Goal: Task Accomplishment & Management: Use online tool/utility

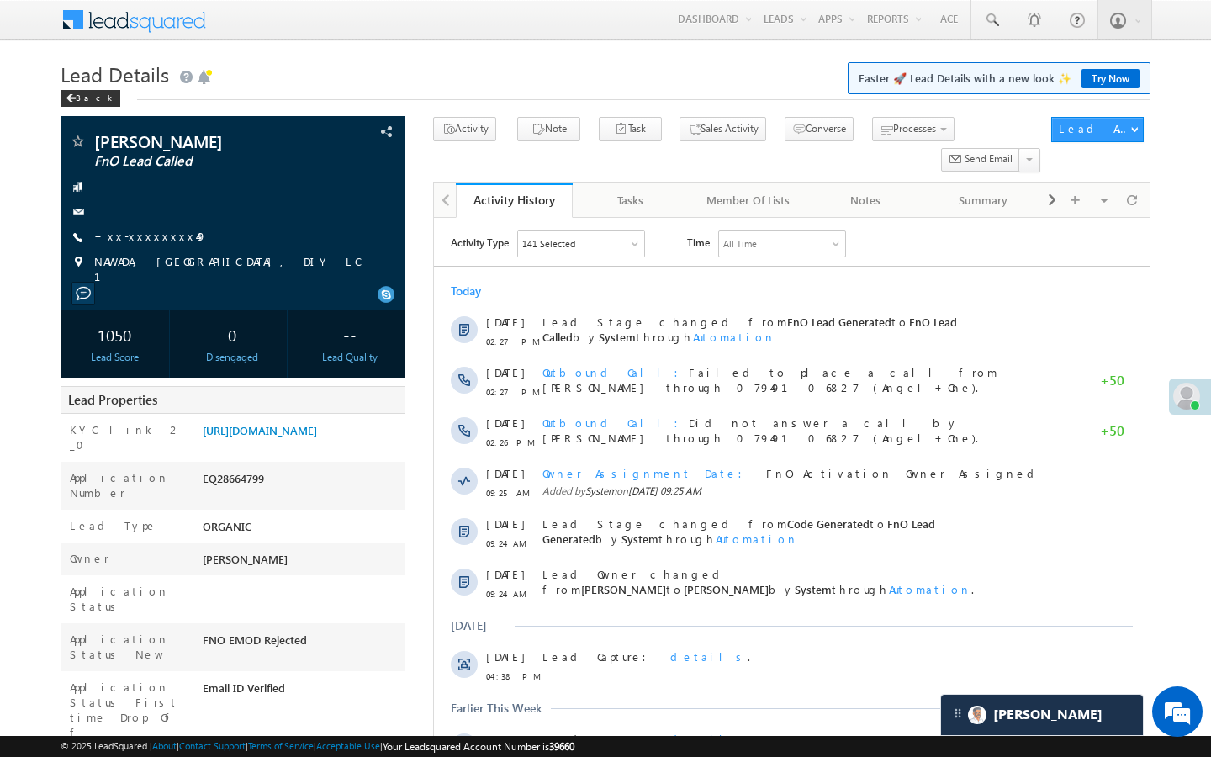
scroll to position [7791, 0]
click at [148, 235] on link "+xx-xxxxxxxx49" at bounding box center [150, 236] width 113 height 14
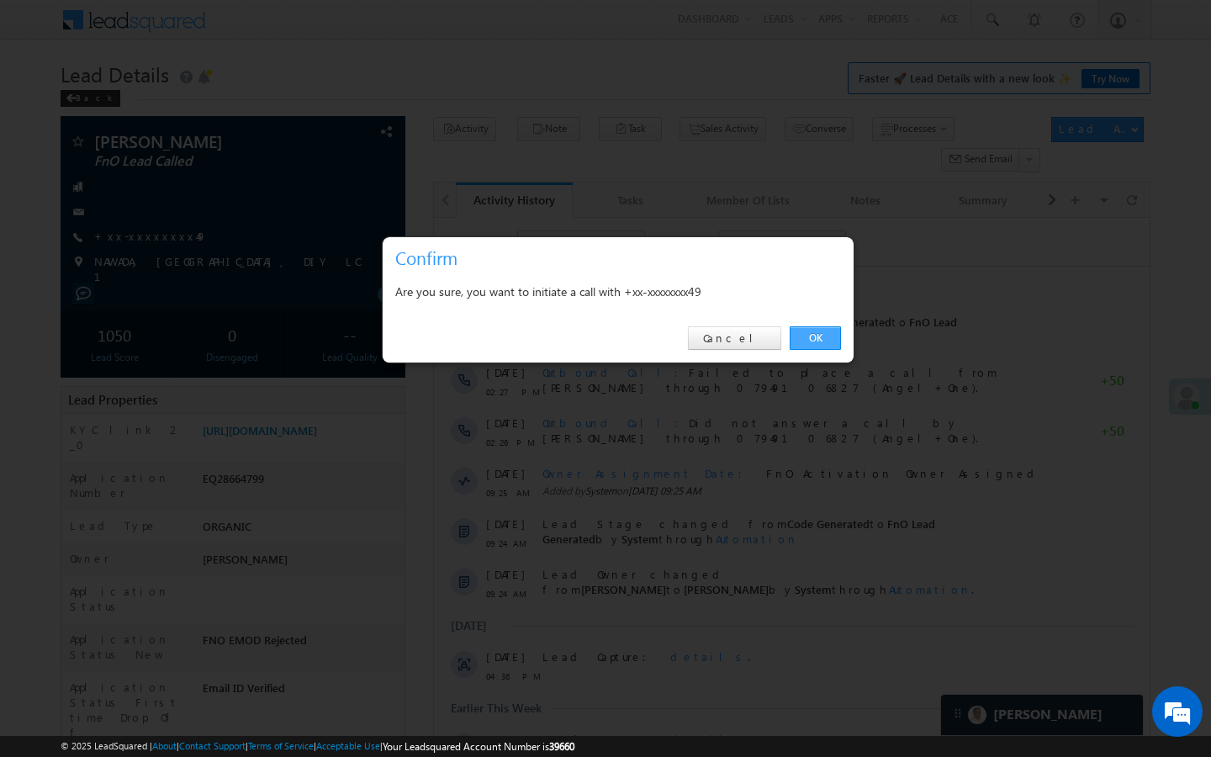
click at [807, 341] on link "OK" at bounding box center [814, 338] width 51 height 24
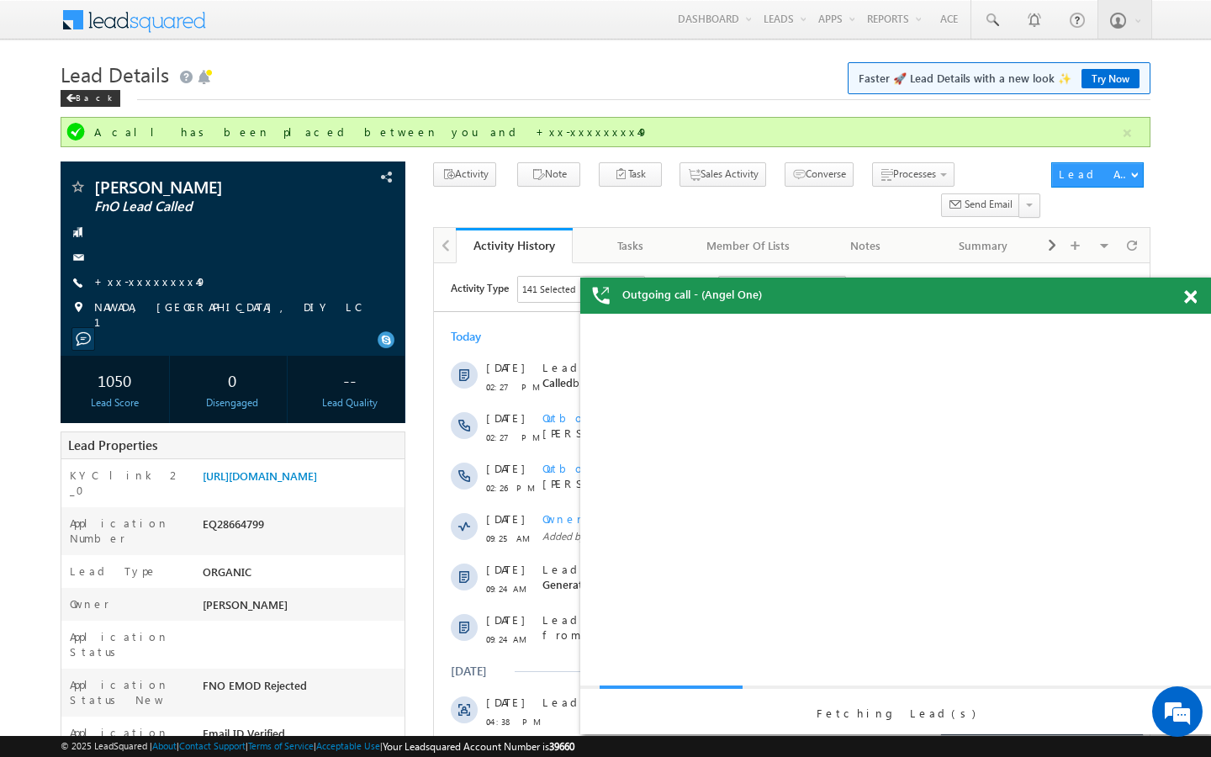
scroll to position [0, 0]
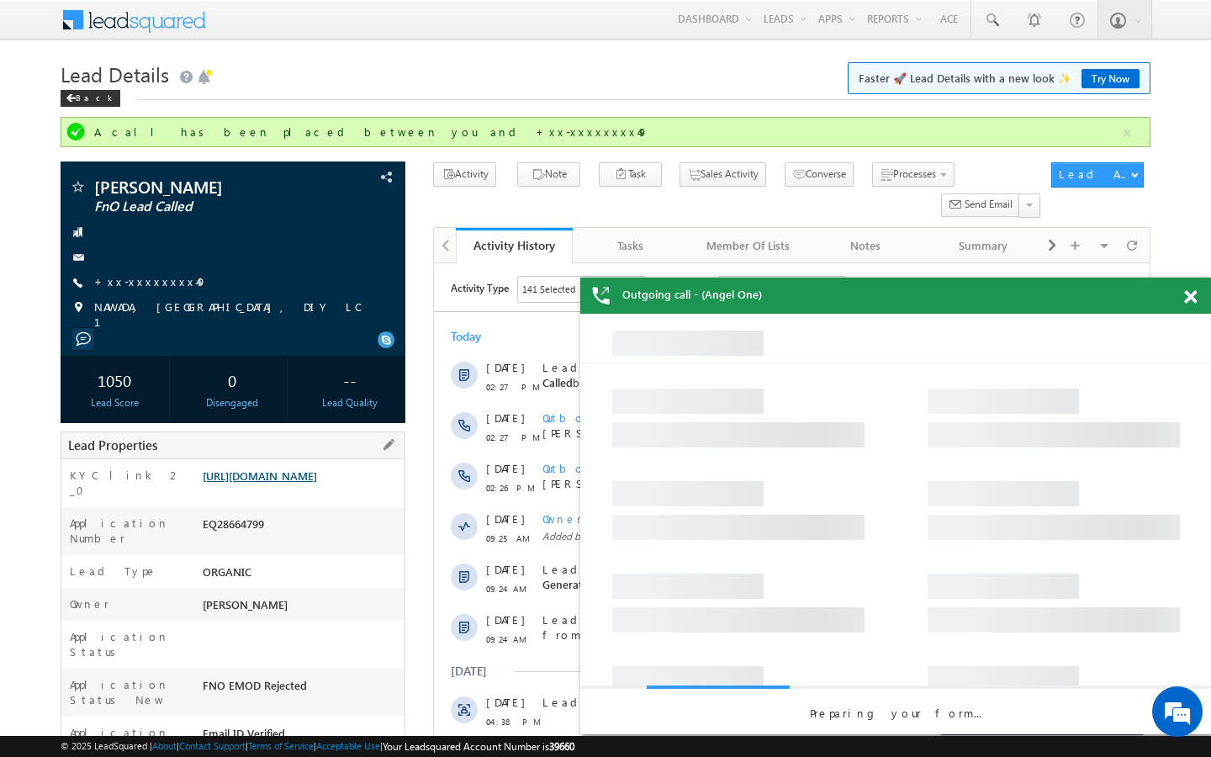
click at [282, 483] on link "https://angelbroking1-pk3em7sa.customui-test.leadsquared.com?leadId=d9b71b37-a0…" at bounding box center [260, 475] width 114 height 14
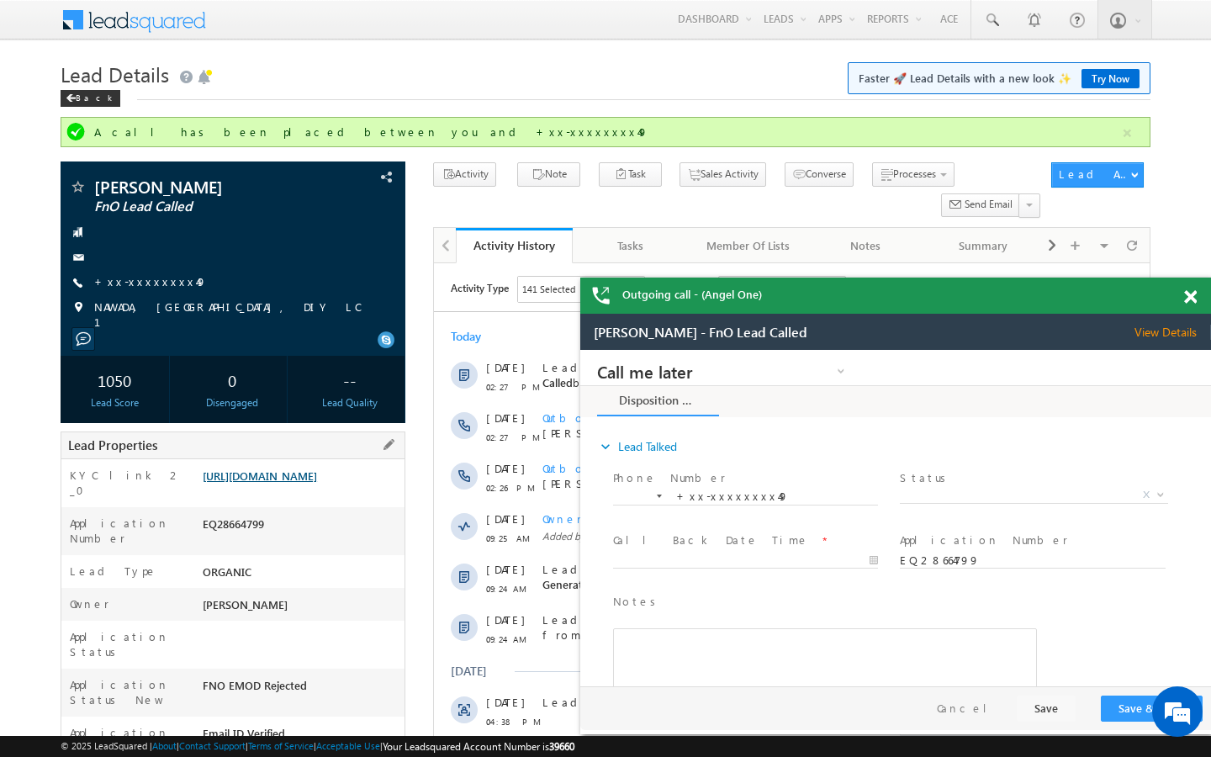
scroll to position [6805, 0]
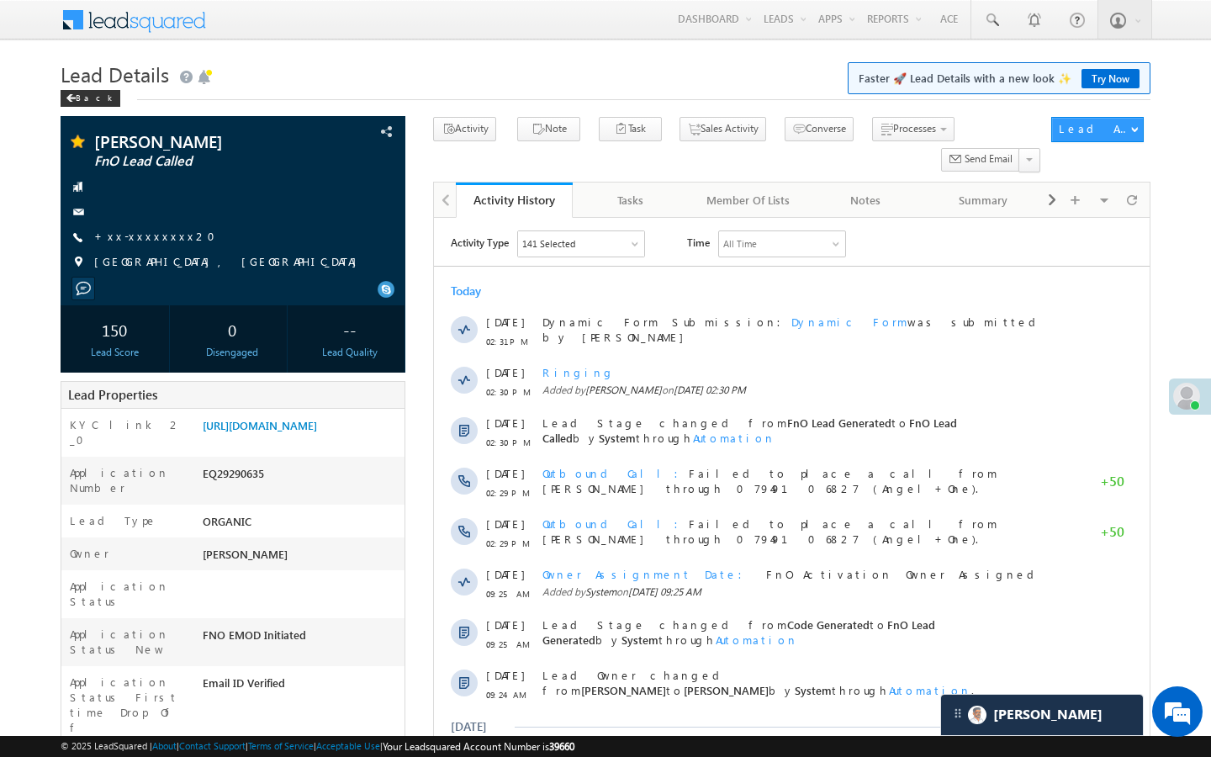
scroll to position [7791, 0]
click at [992, 19] on span at bounding box center [991, 20] width 17 height 17
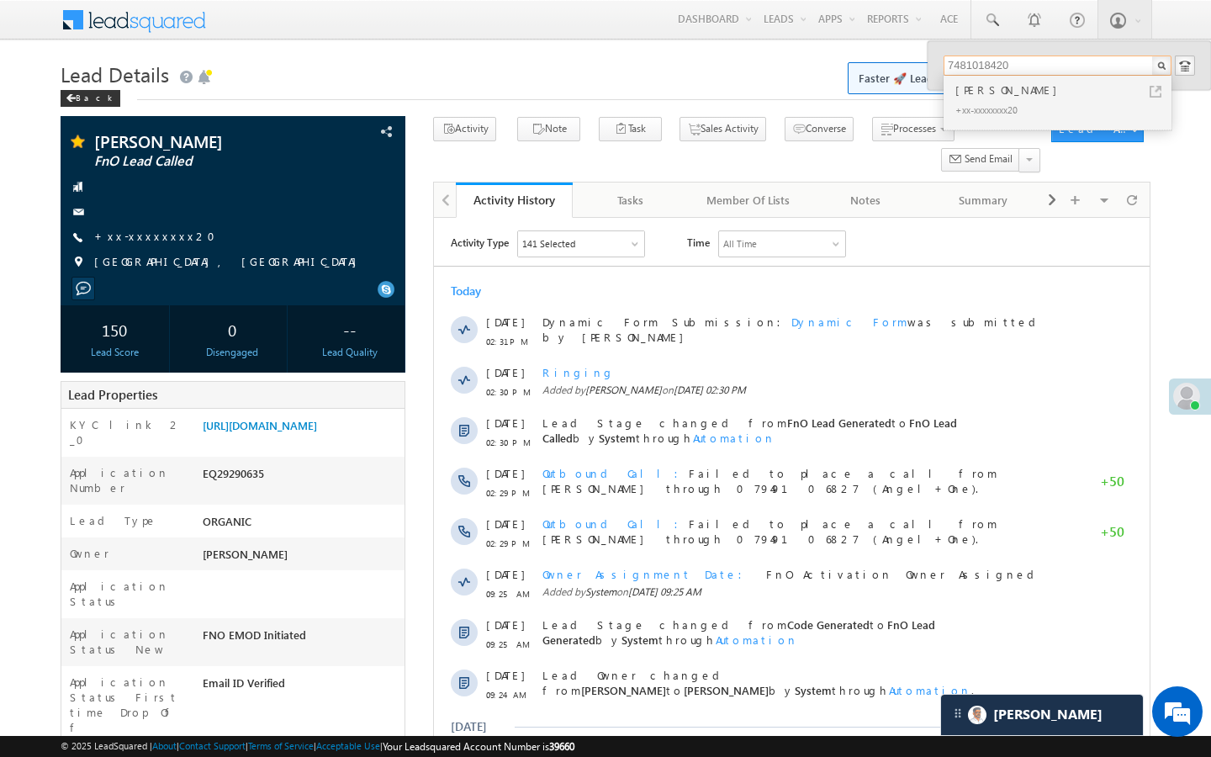
type input "7481018420"
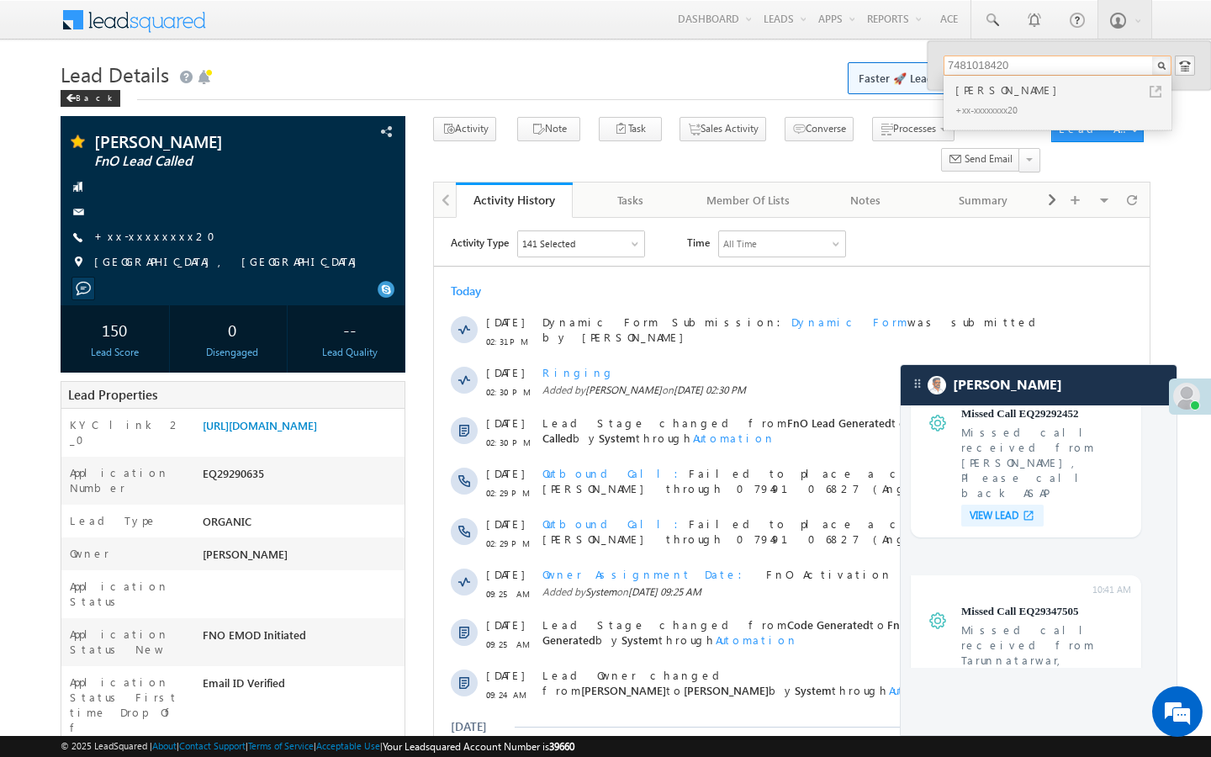
scroll to position [6805, 0]
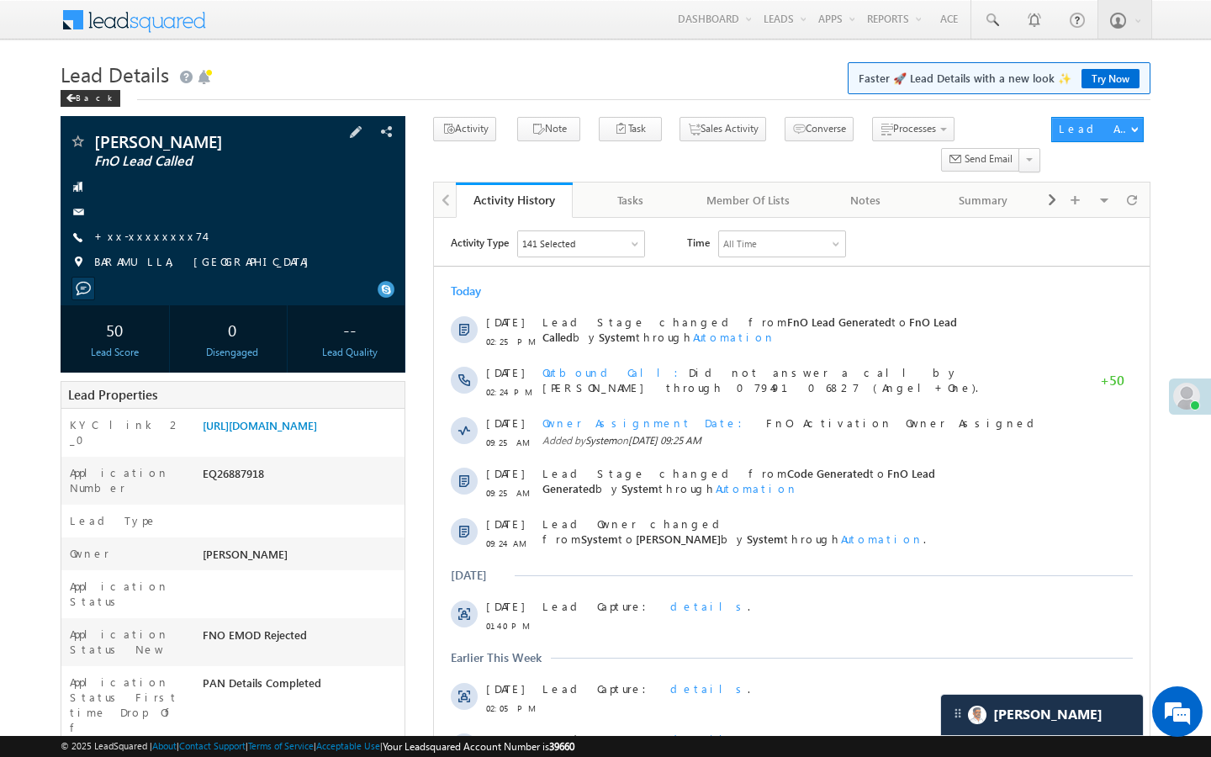
scroll to position [7791, 0]
click at [147, 235] on link "+xx-xxxxxxxx74" at bounding box center [149, 236] width 110 height 14
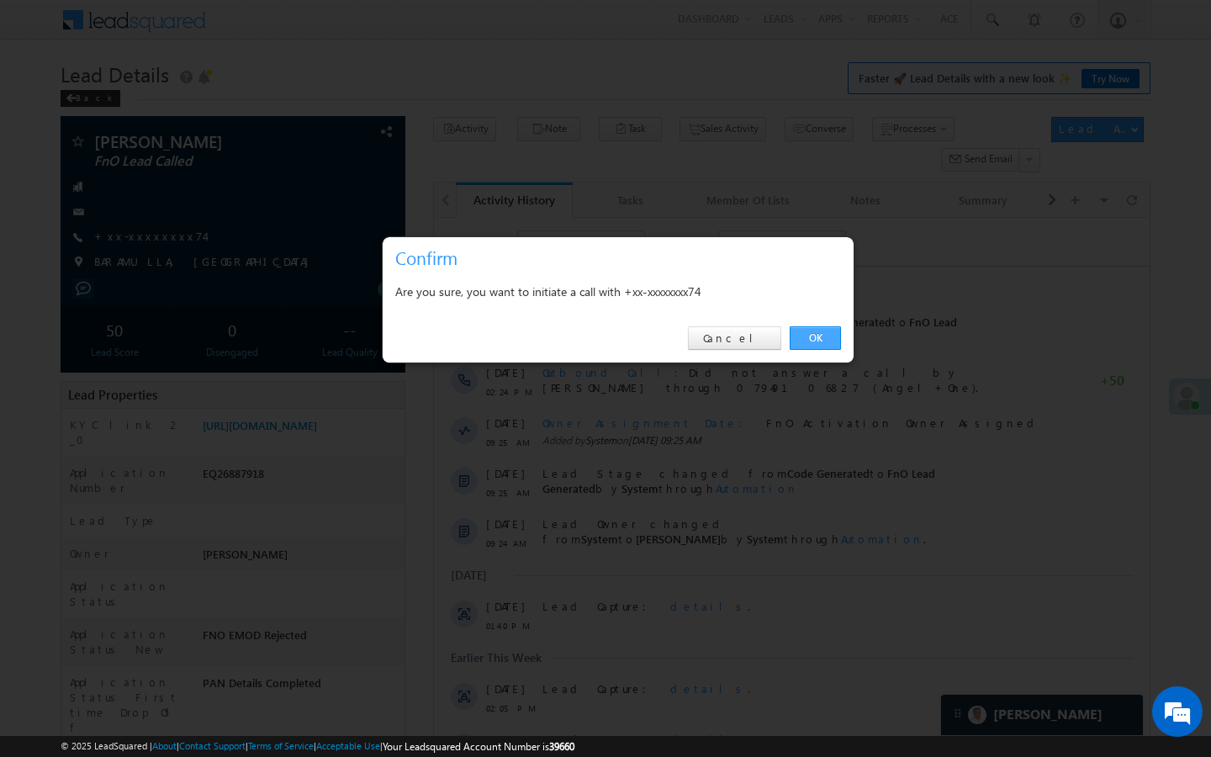
click at [823, 341] on link "OK" at bounding box center [814, 338] width 51 height 24
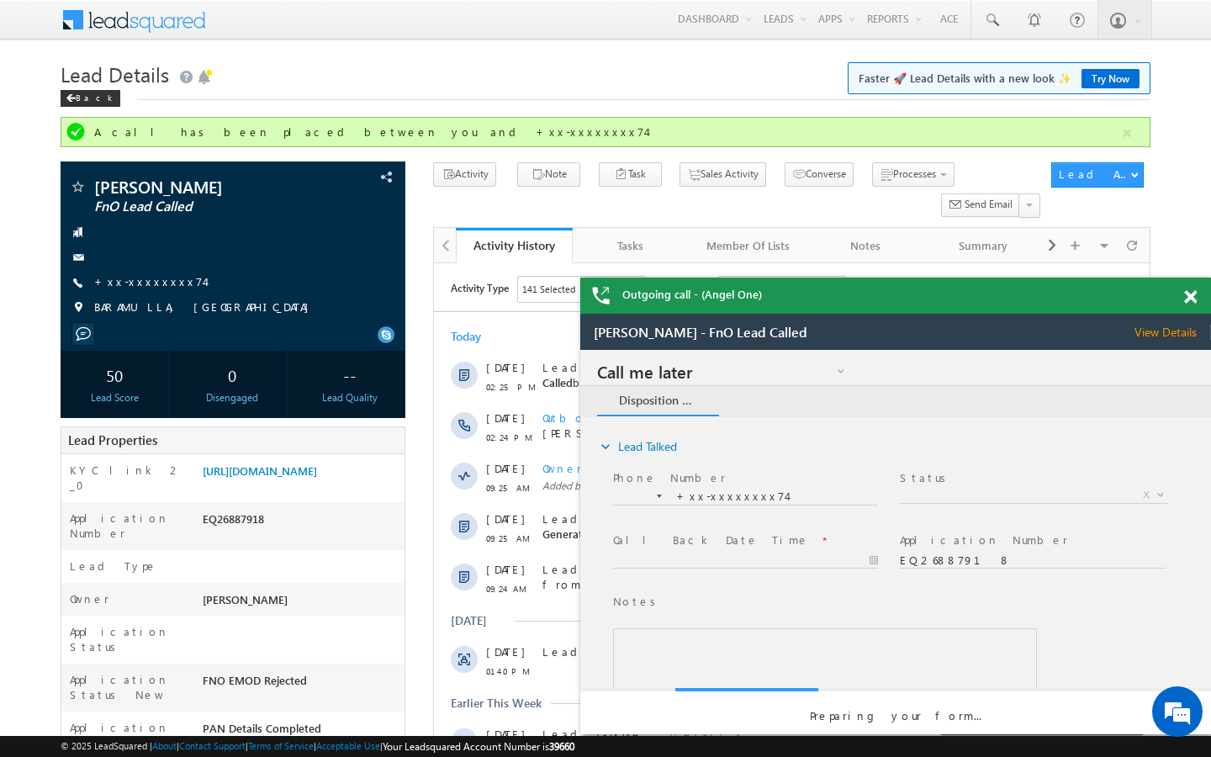
scroll to position [0, 0]
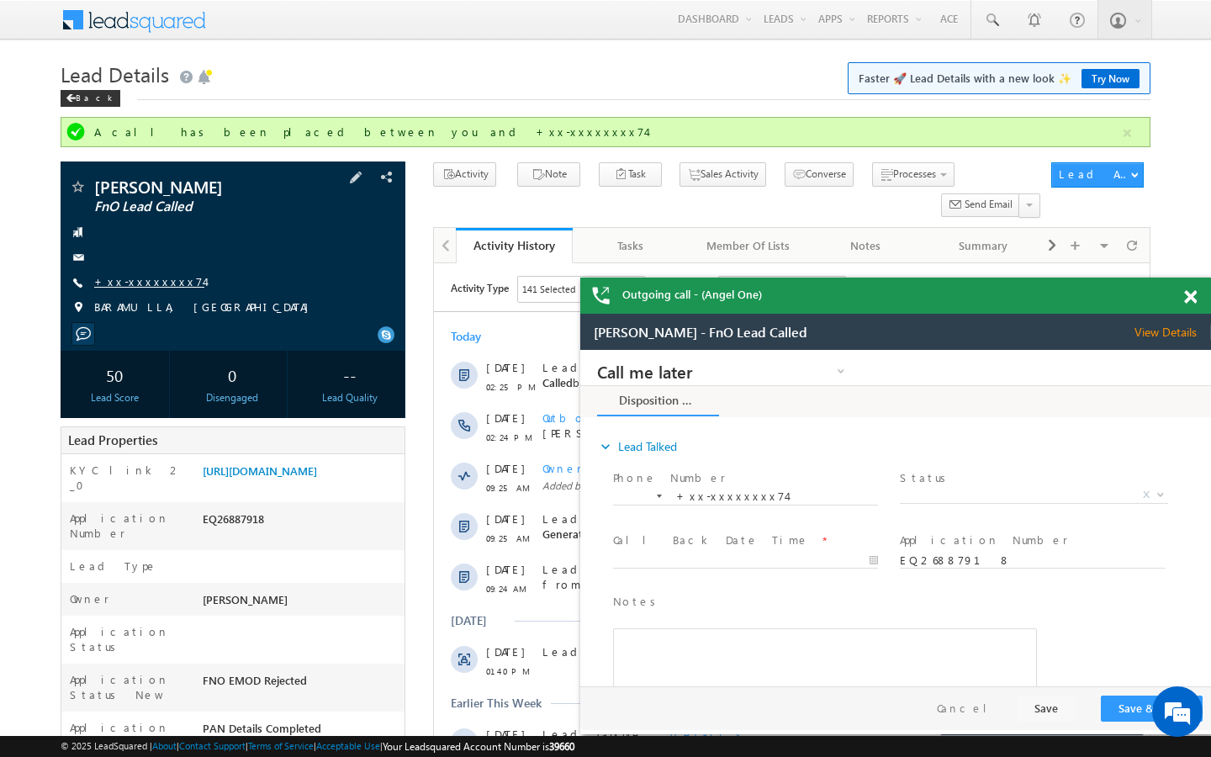
click at [131, 281] on link "+xx-xxxxxxxx74" at bounding box center [149, 281] width 110 height 14
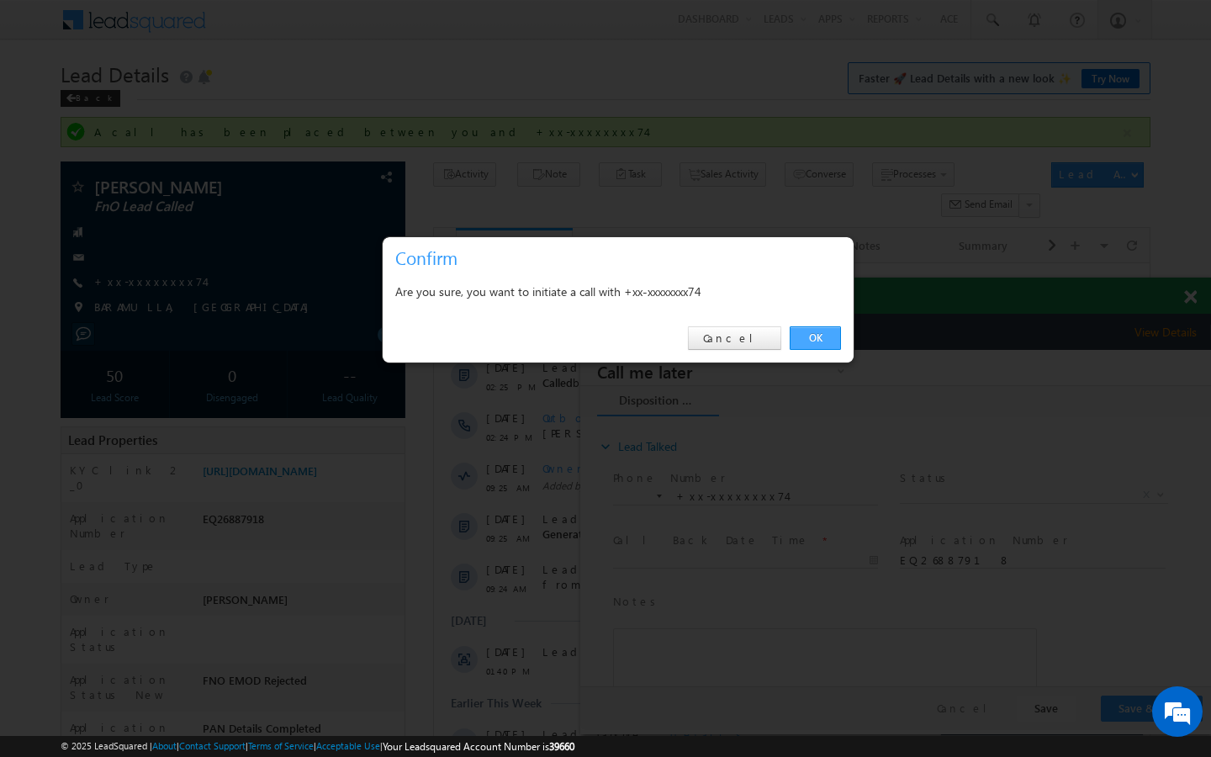
click at [812, 343] on link "OK" at bounding box center [814, 338] width 51 height 24
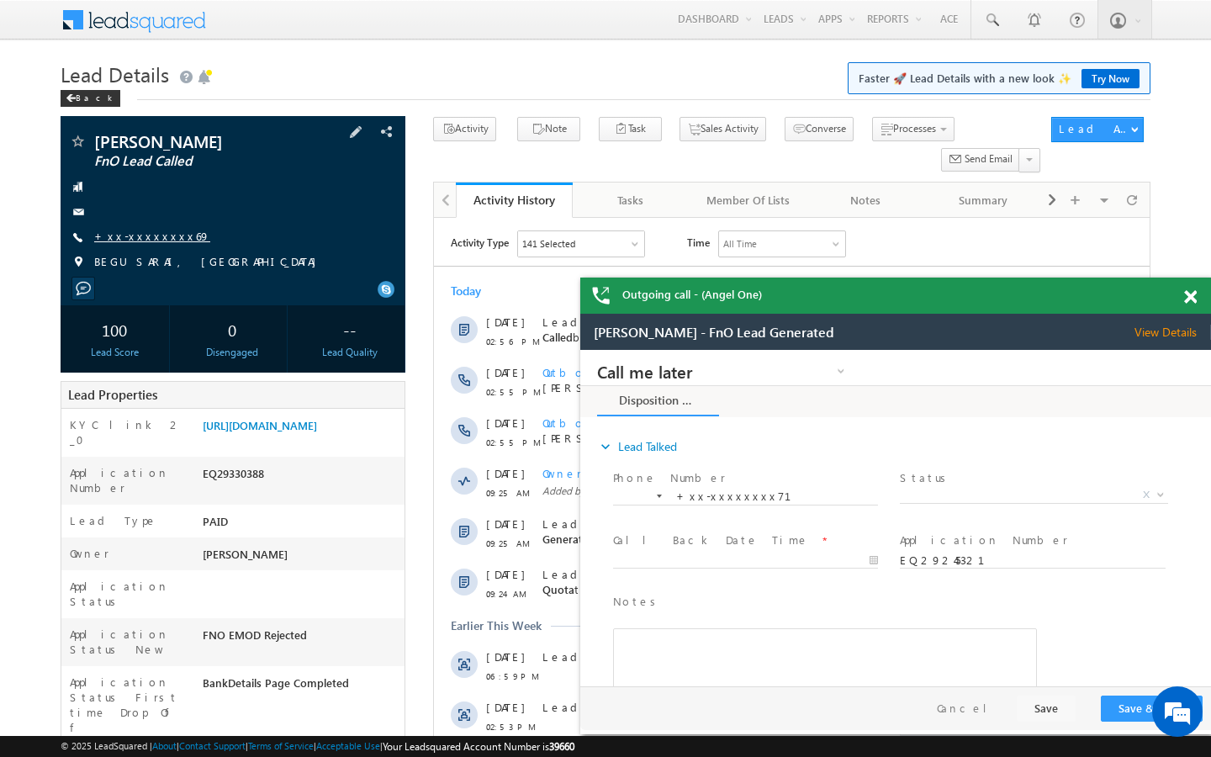
click at [159, 234] on link "+xx-xxxxxxxx69" at bounding box center [152, 236] width 116 height 14
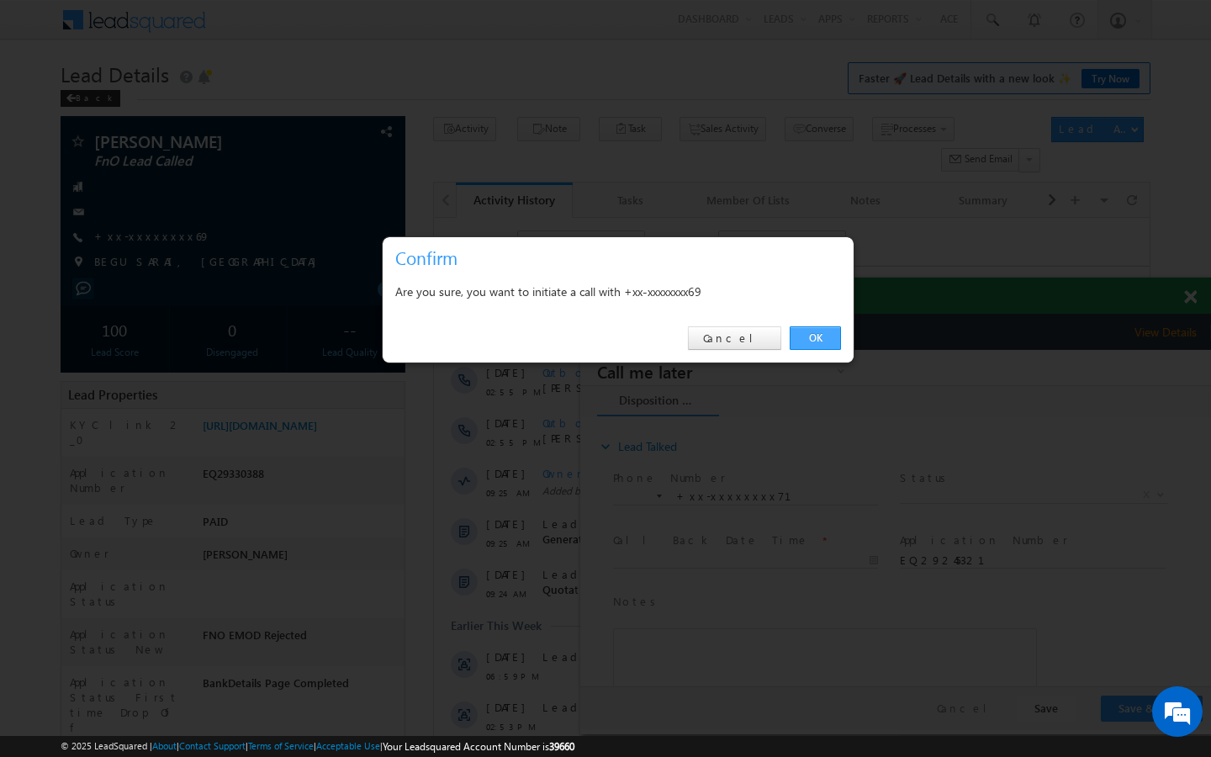
click at [804, 335] on link "OK" at bounding box center [814, 338] width 51 height 24
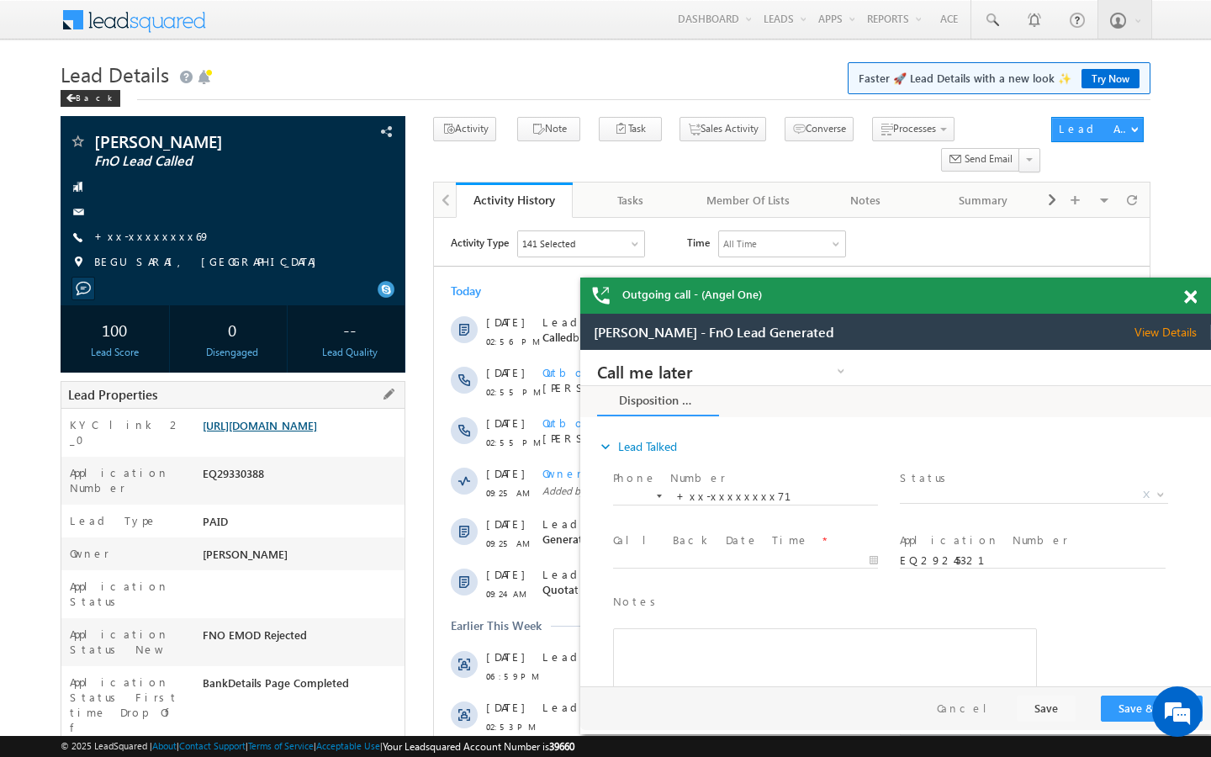
click at [317, 424] on link "https://angelbroking1-pk3em7sa.customui-test.leadsquared.com?leadId=838f458a-04…" at bounding box center [260, 425] width 114 height 14
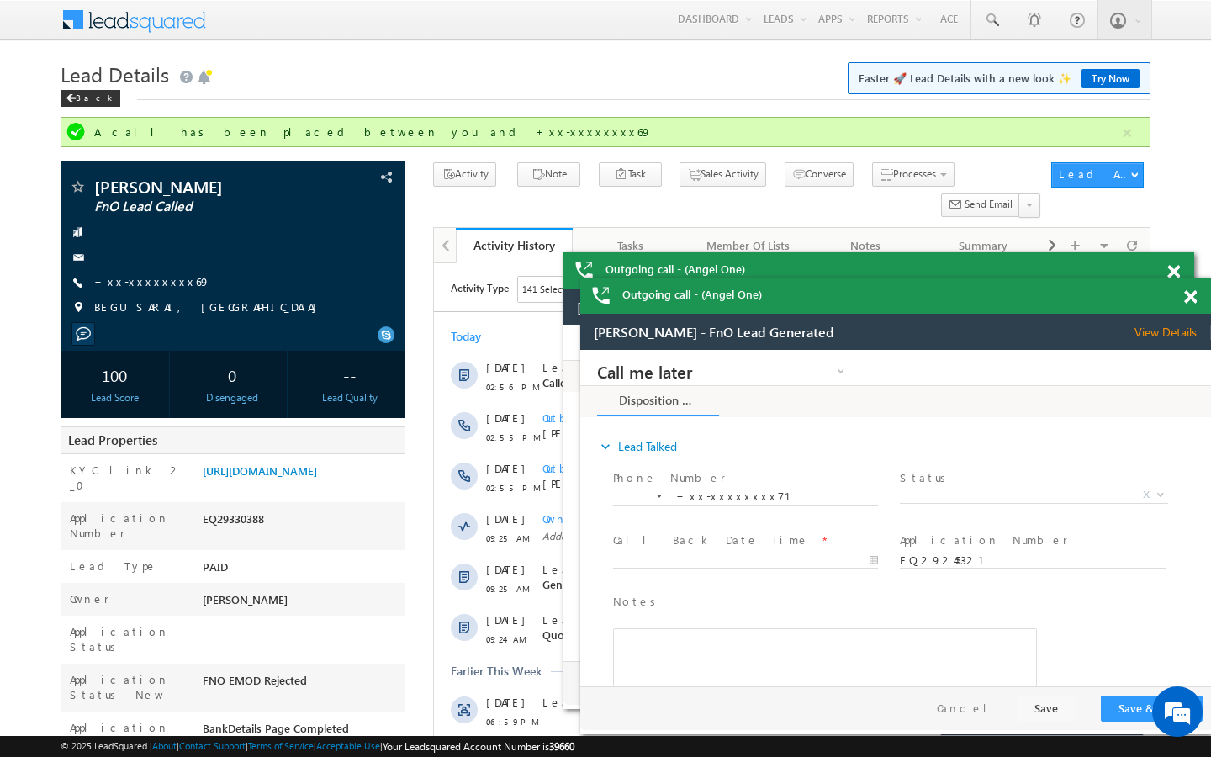
scroll to position [8156, 0]
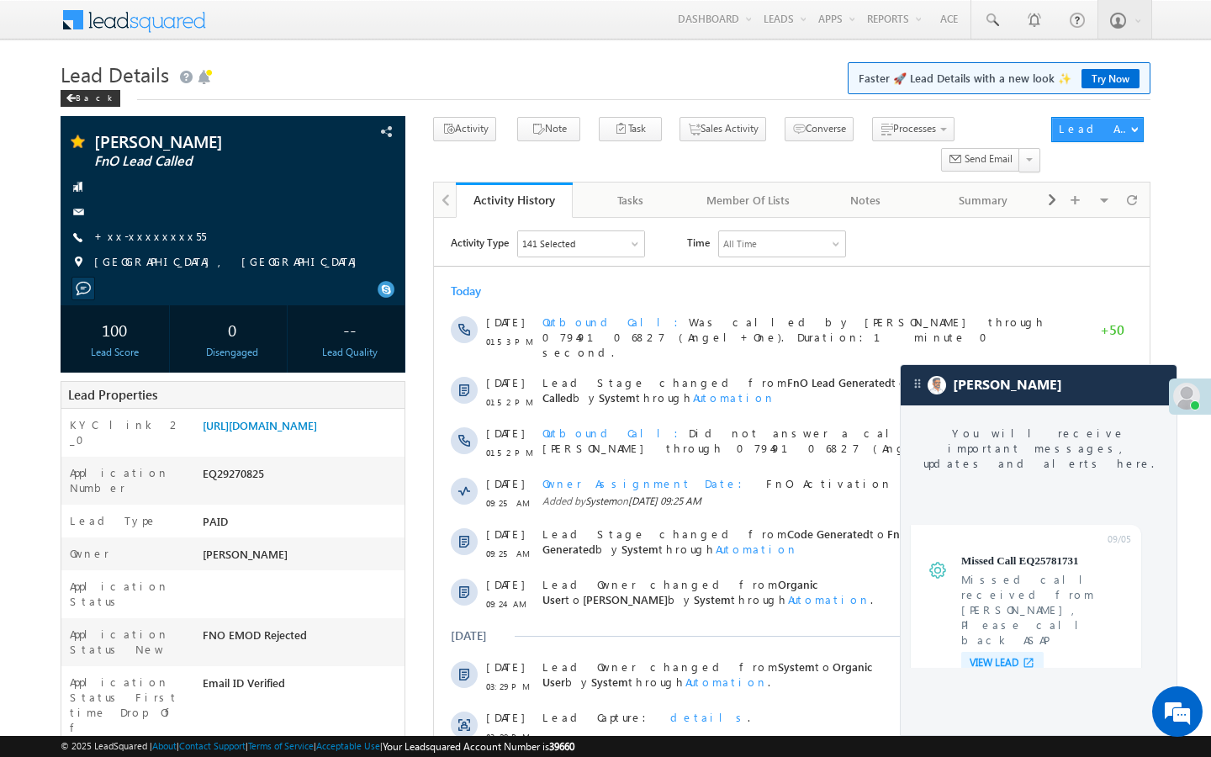
scroll to position [6805, 0]
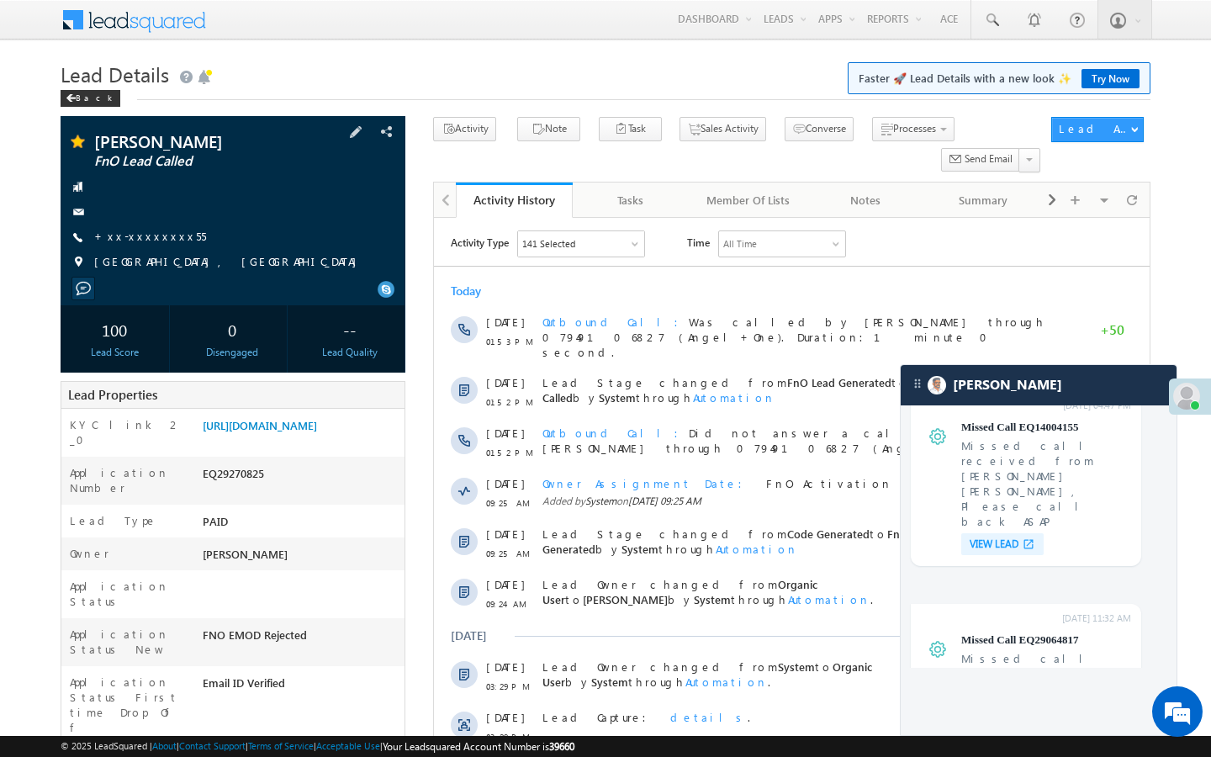
click at [144, 244] on span "+xx-xxxxxxxx55" at bounding box center [150, 237] width 112 height 17
click at [157, 240] on link "+xx-xxxxxxxx55" at bounding box center [150, 236] width 112 height 14
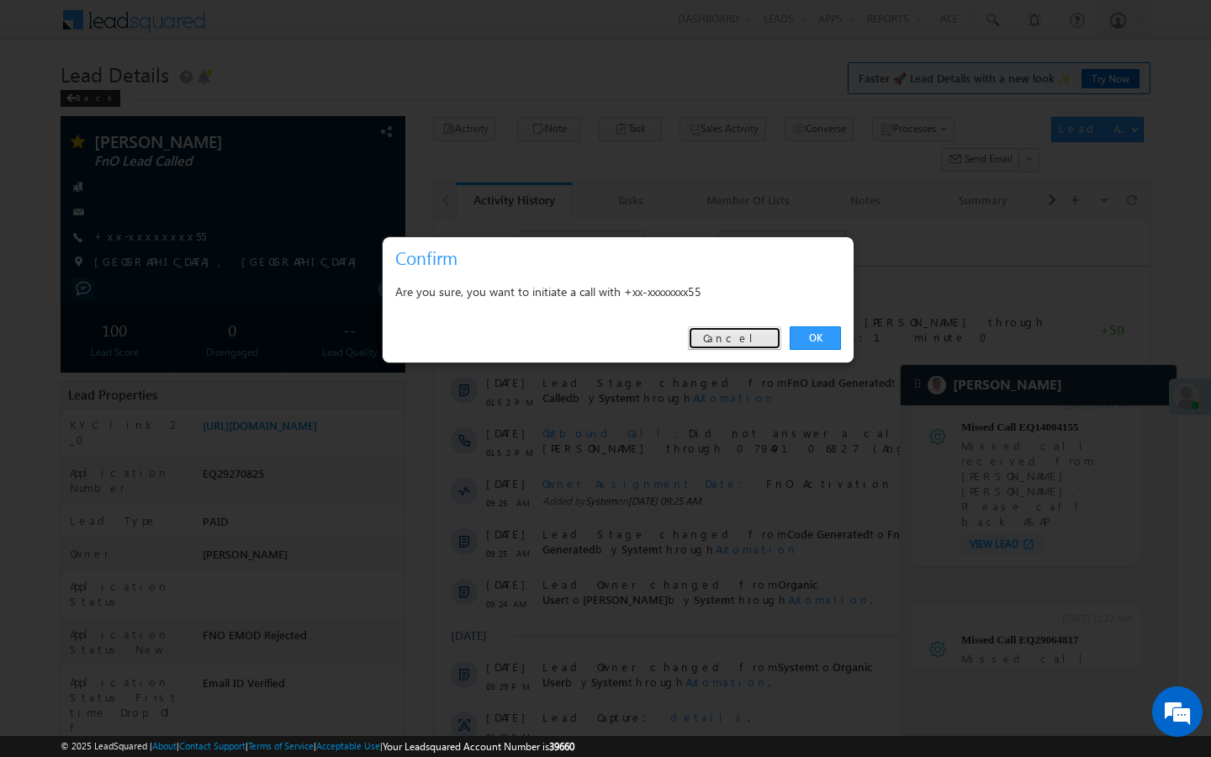
click at [736, 346] on link "Cancel" at bounding box center [734, 338] width 93 height 24
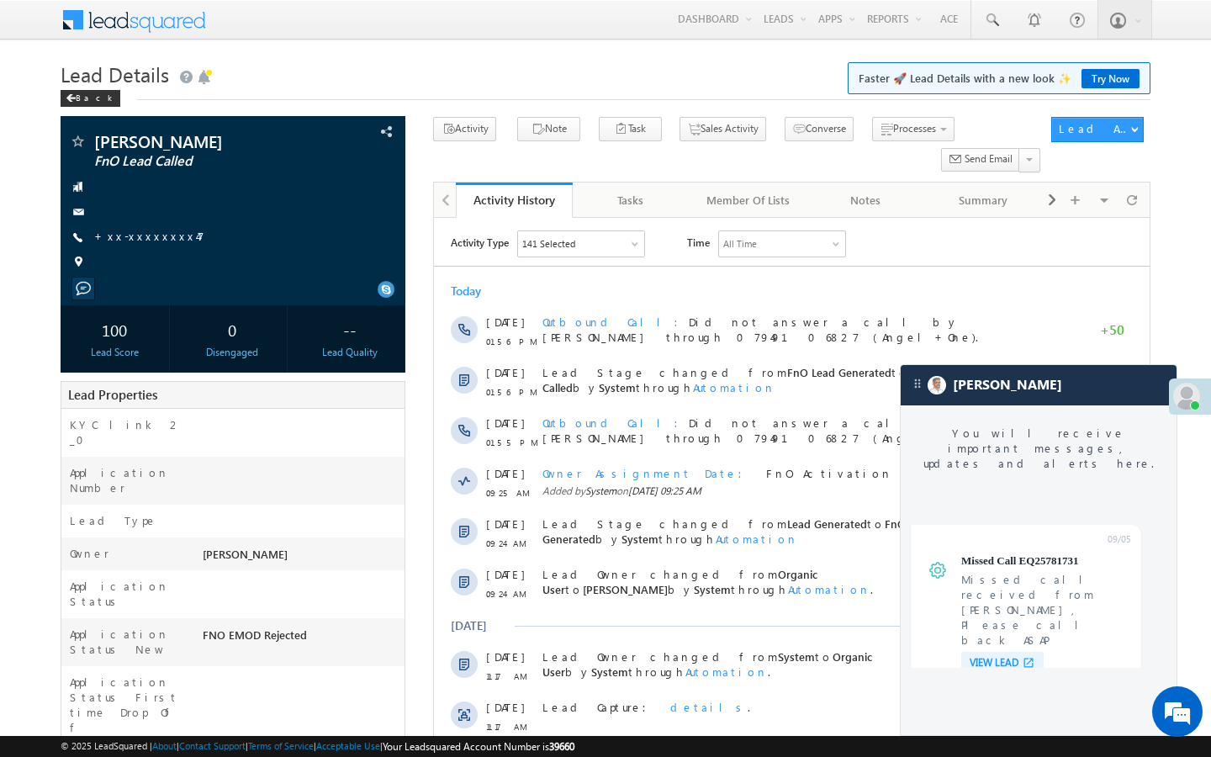
scroll to position [6805, 0]
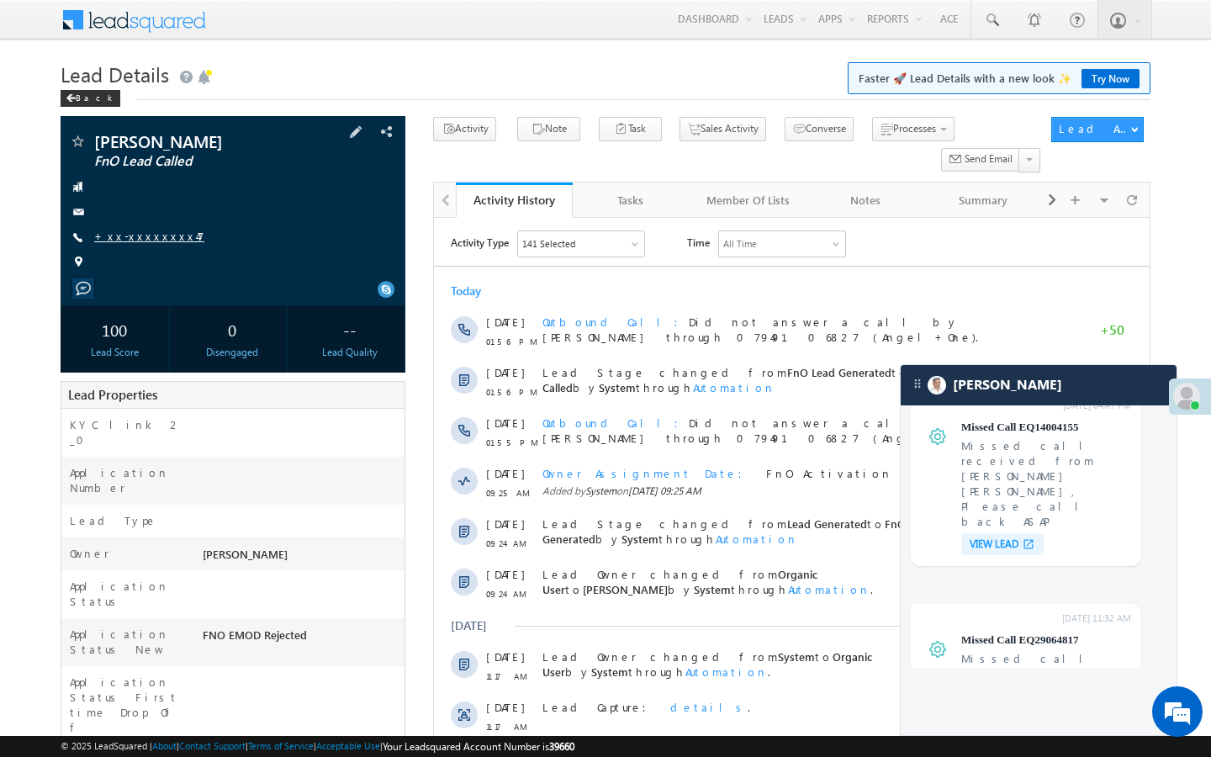
click at [133, 235] on link "+xx-xxxxxxxx47" at bounding box center [149, 236] width 110 height 14
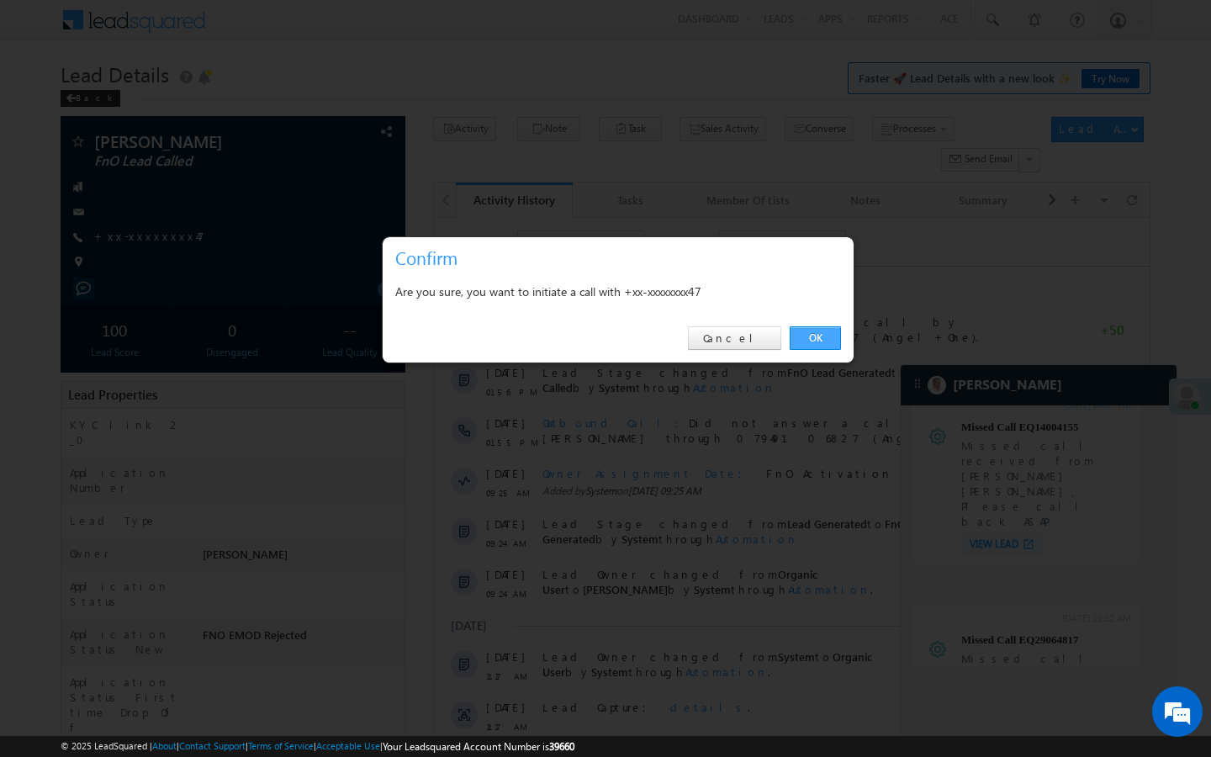
click at [809, 343] on link "OK" at bounding box center [814, 338] width 51 height 24
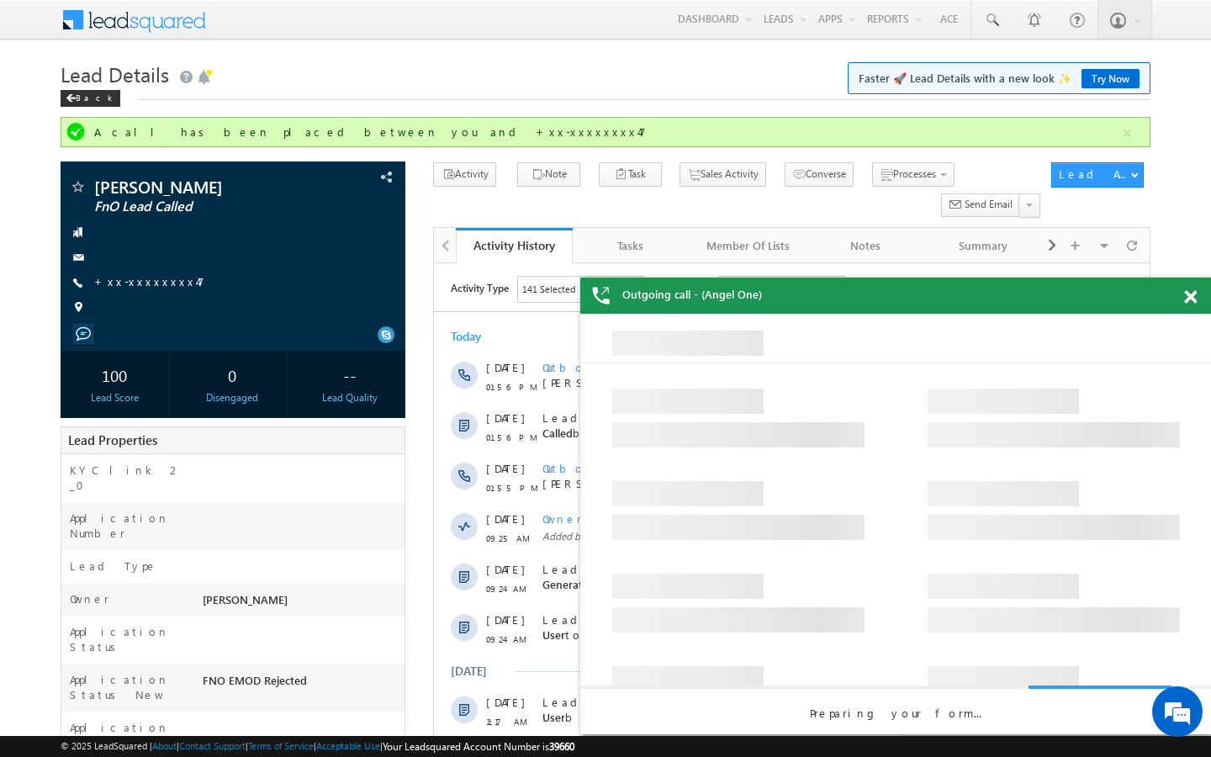
scroll to position [0, 0]
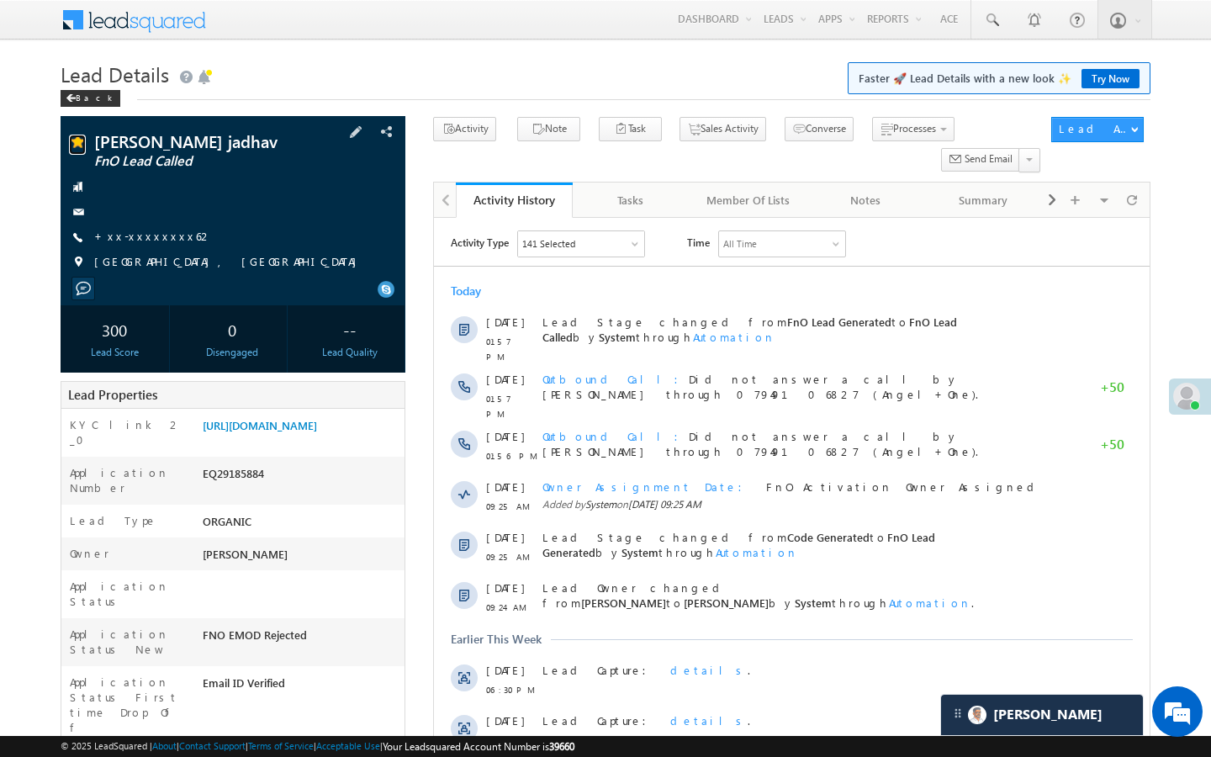
scroll to position [8156, 0]
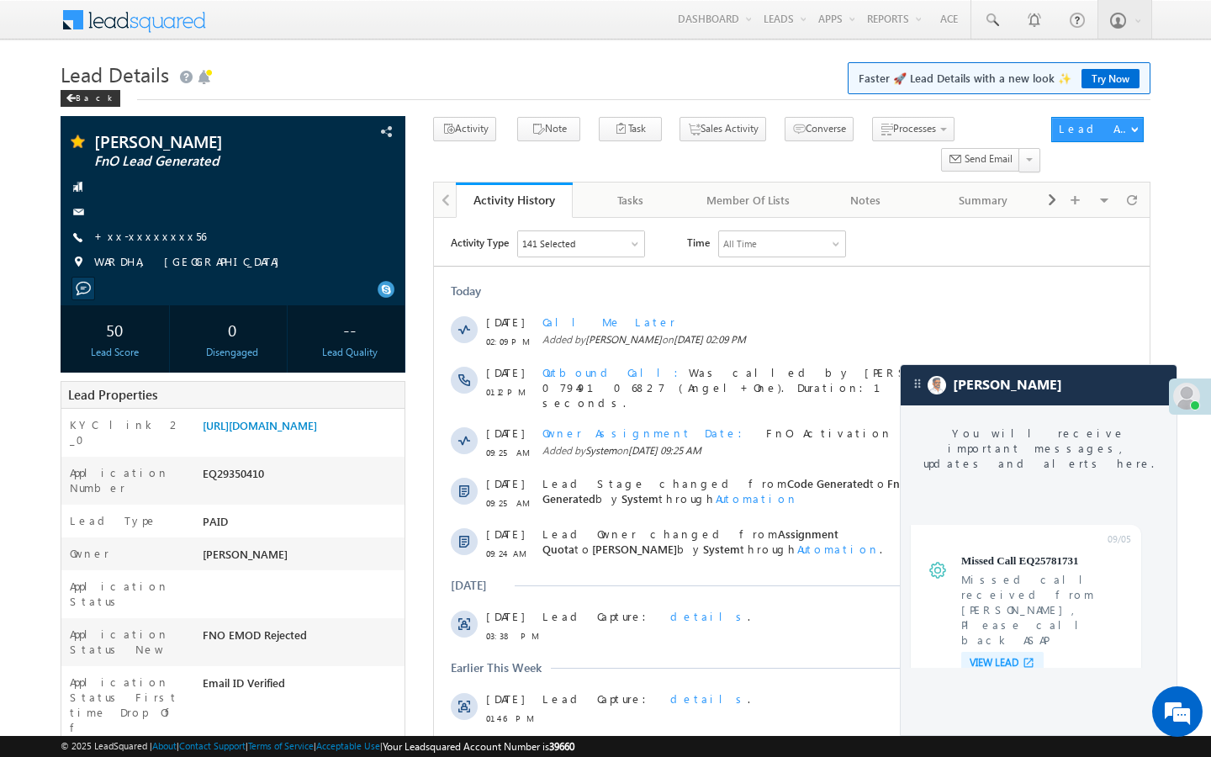
scroll to position [6805, 0]
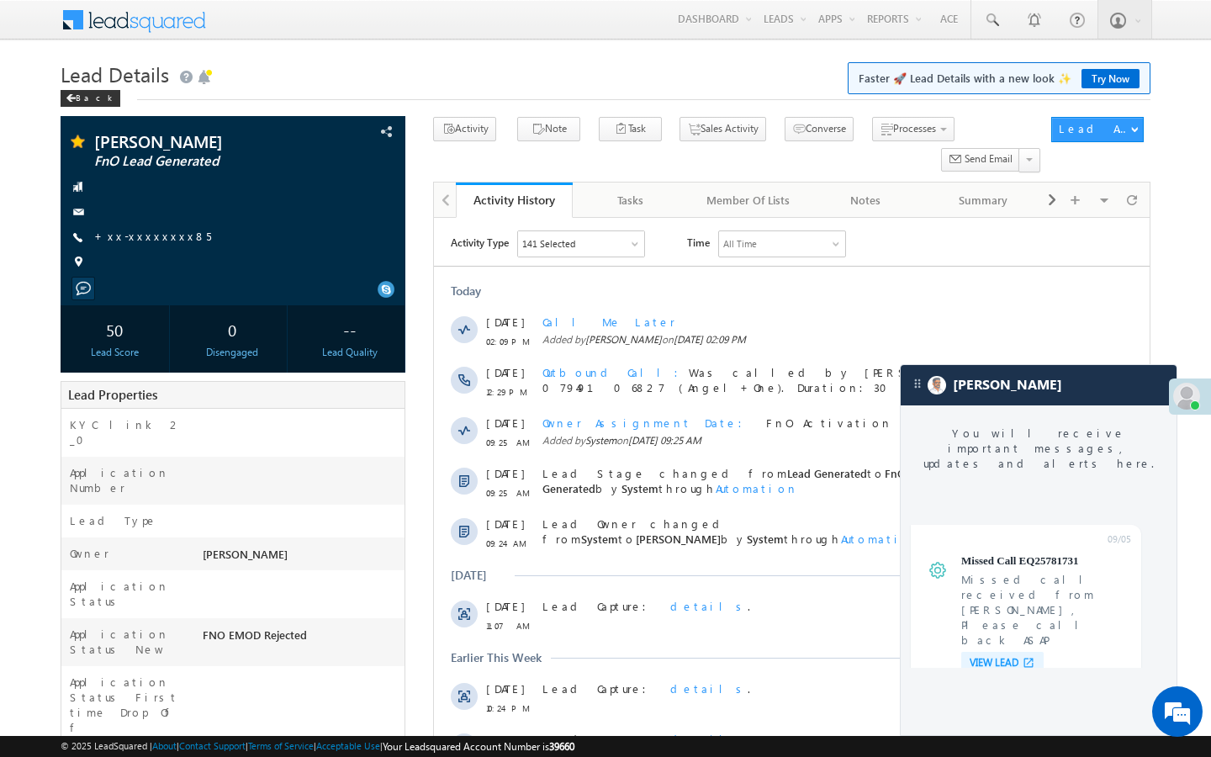
scroll to position [6805, 0]
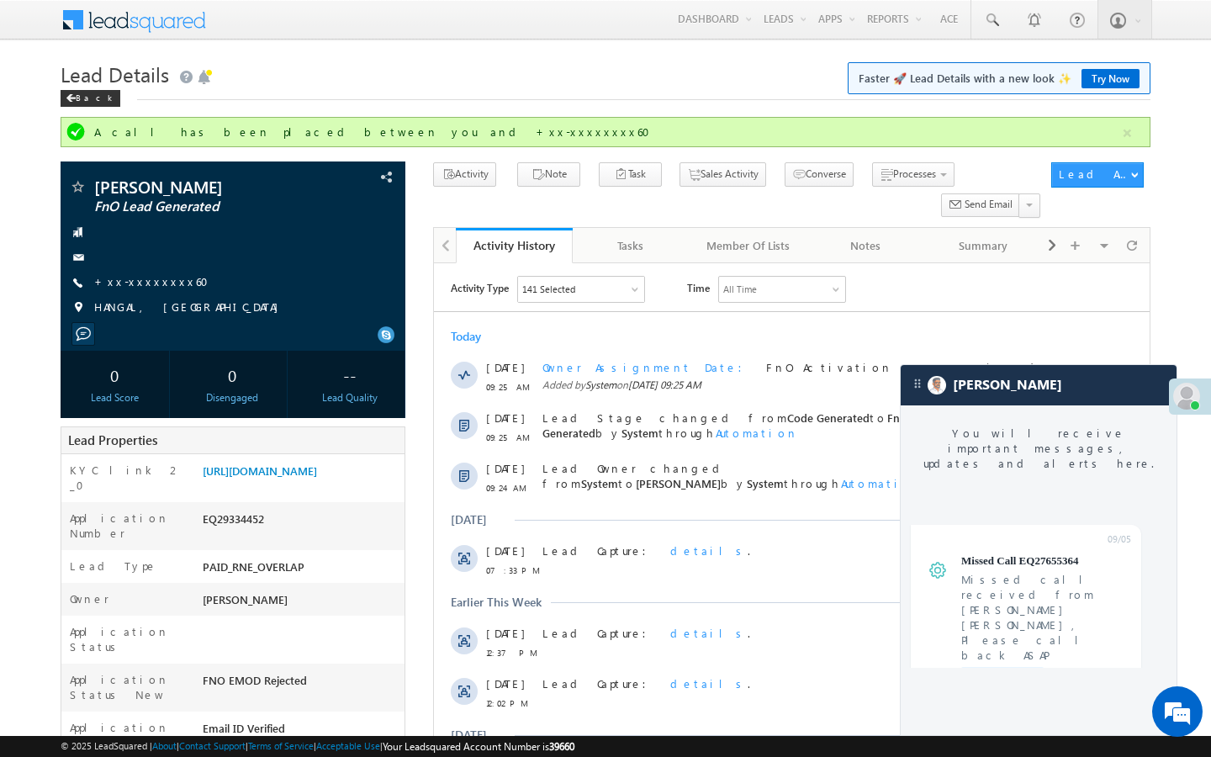
scroll to position [6972, 0]
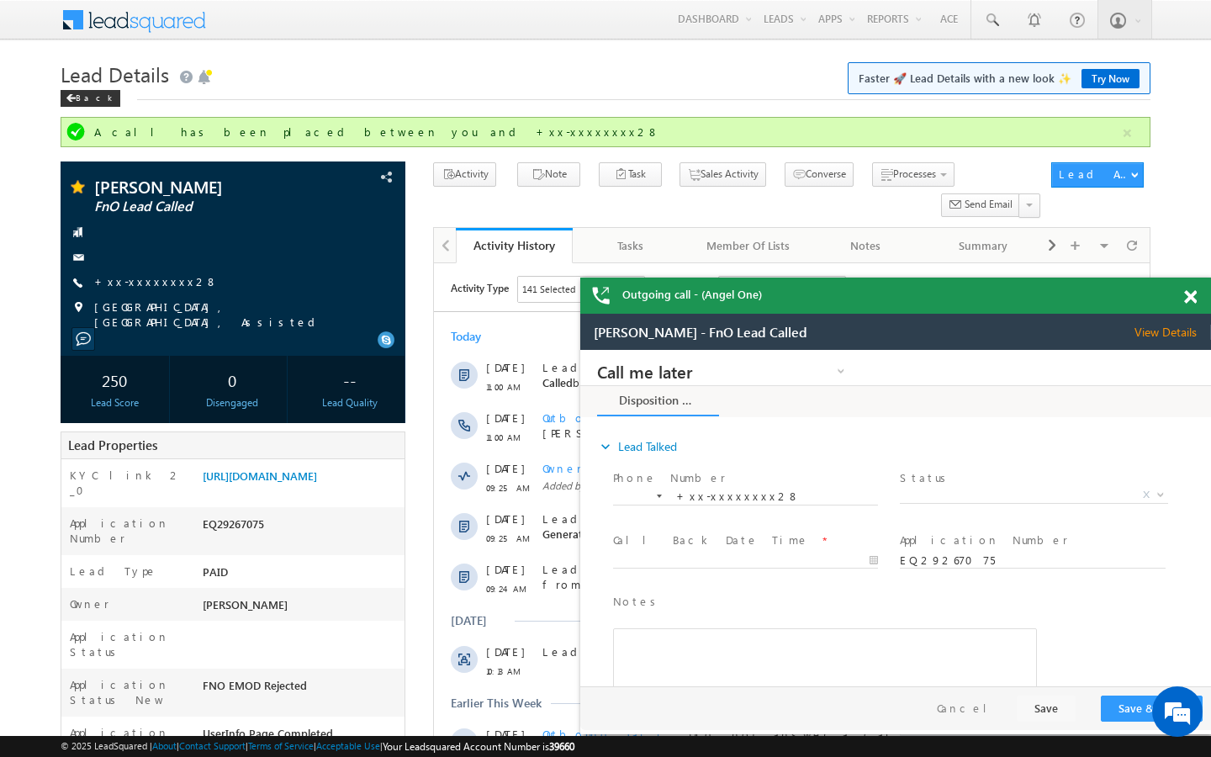
scroll to position [6972, 0]
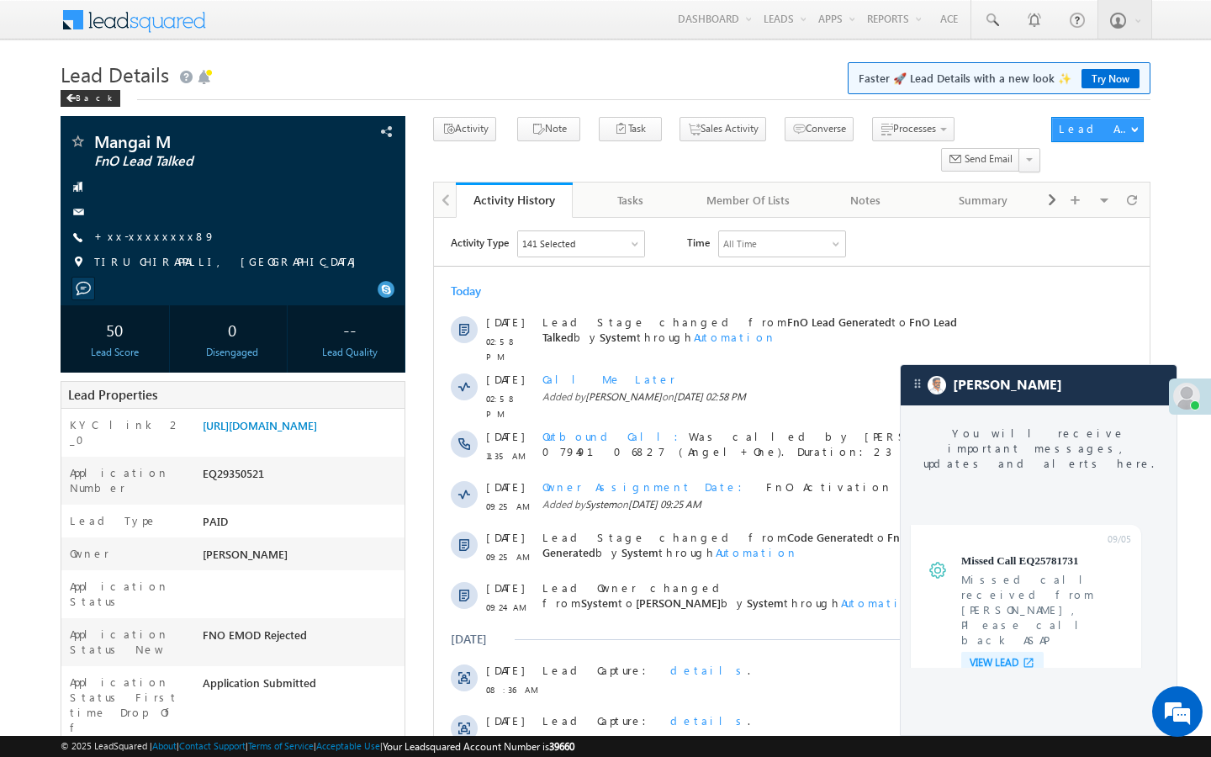
scroll to position [6805, 0]
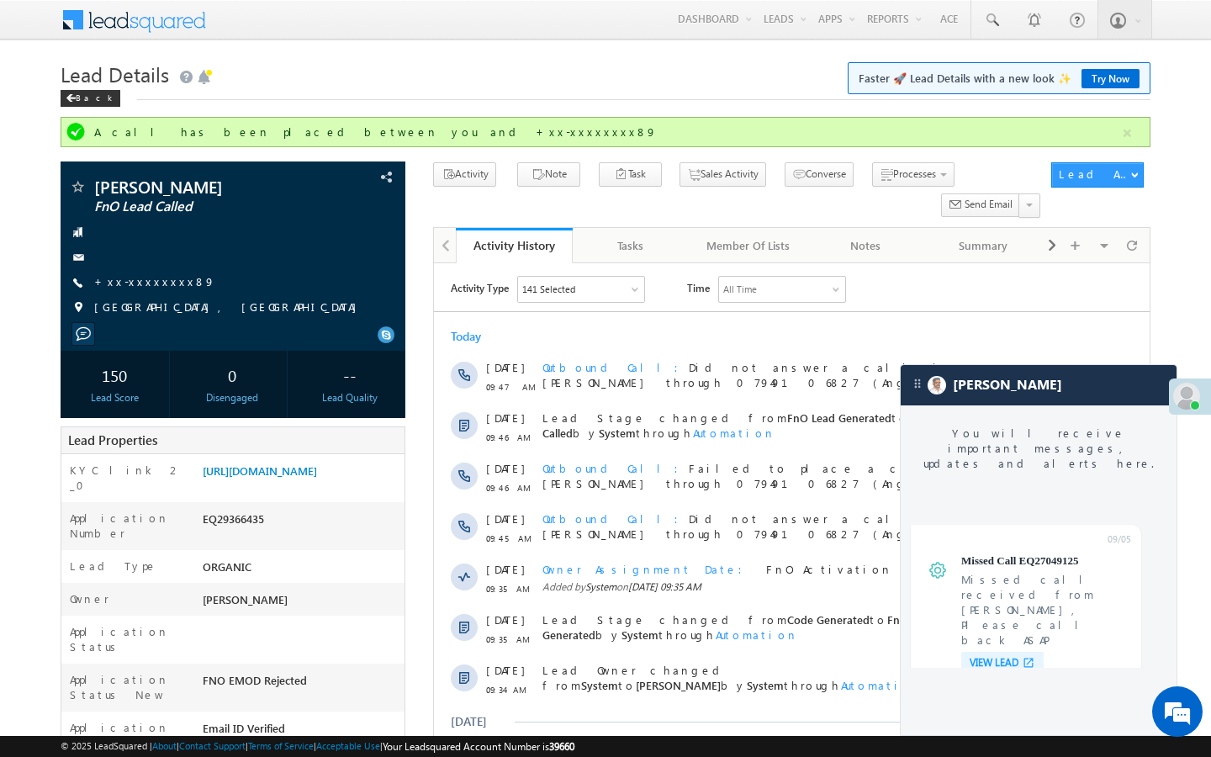
scroll to position [7124, 0]
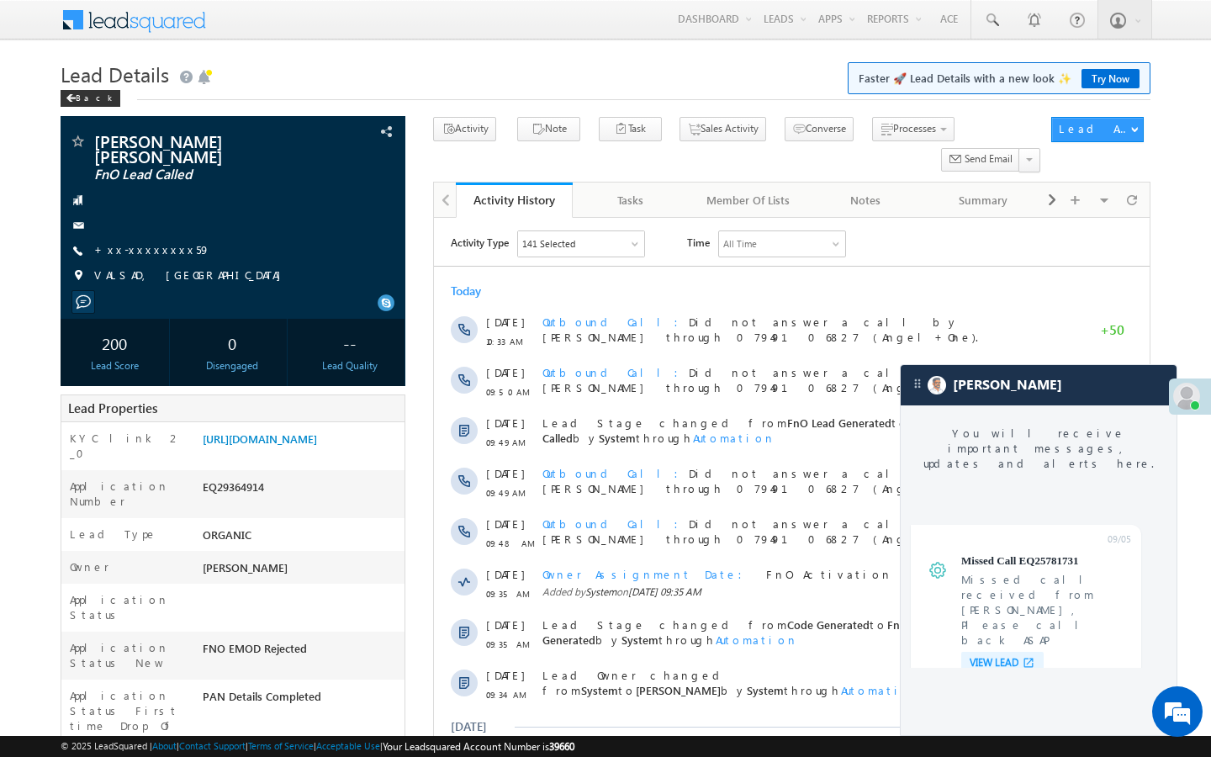
scroll to position [6805, 0]
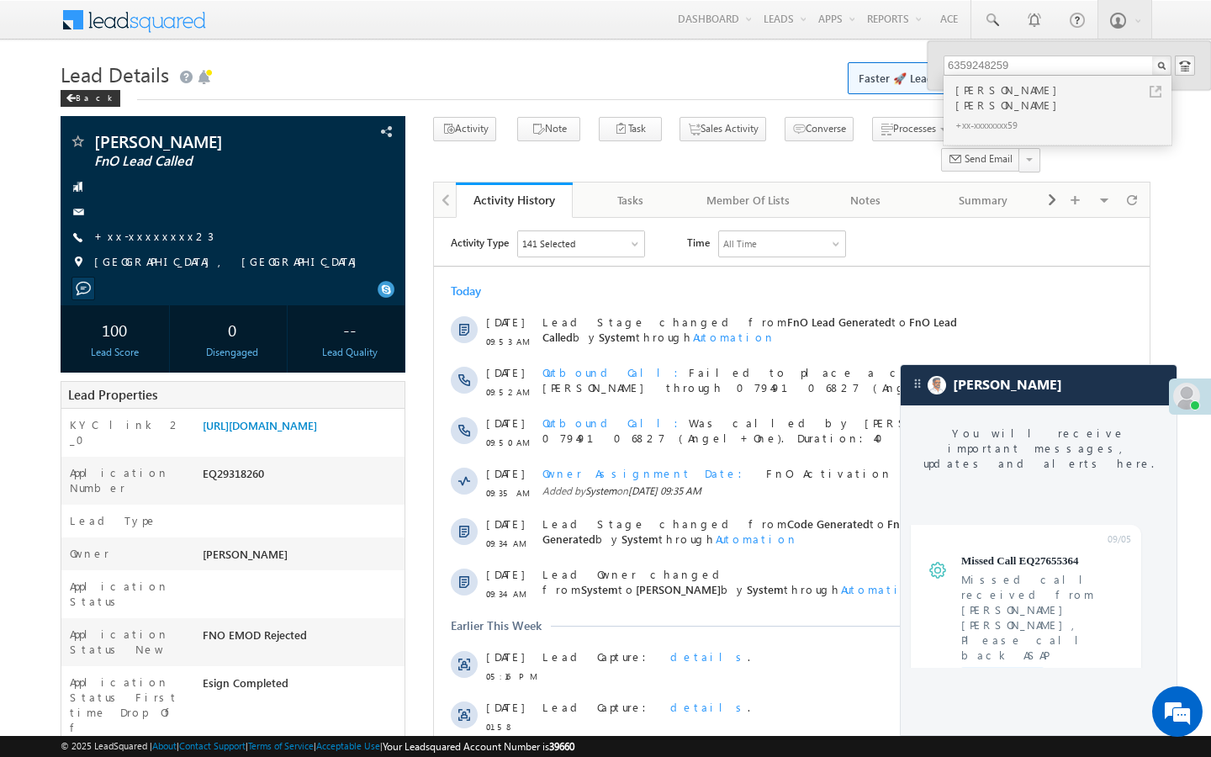
scroll to position [6972, 0]
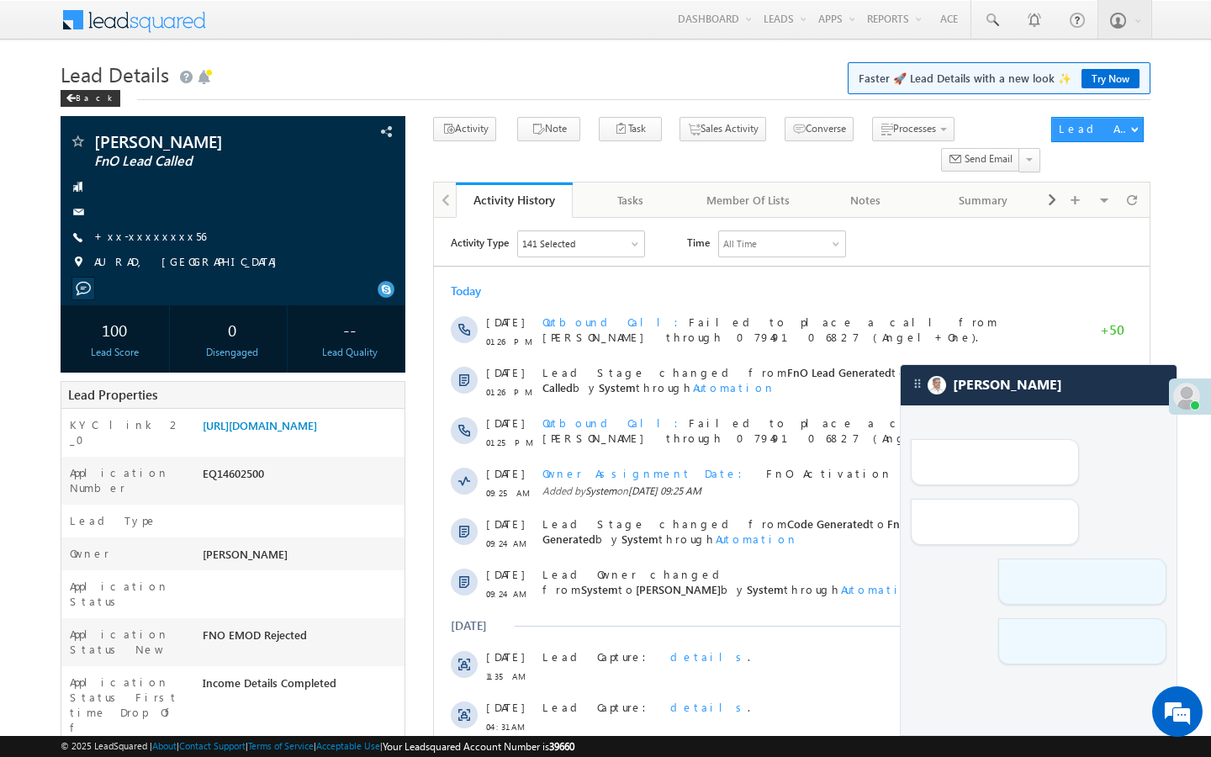
click at [132, 242] on link "+xx-xxxxxxxx56" at bounding box center [150, 236] width 112 height 14
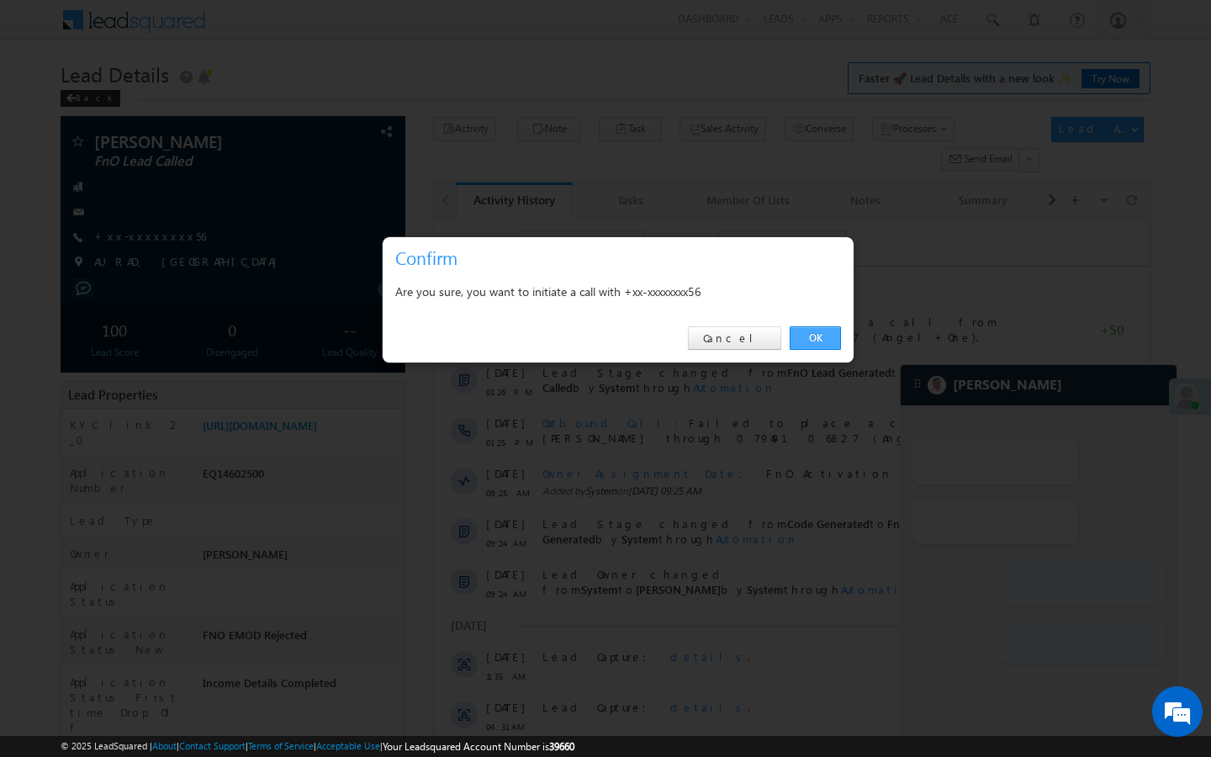
click at [817, 328] on link "OK" at bounding box center [814, 338] width 51 height 24
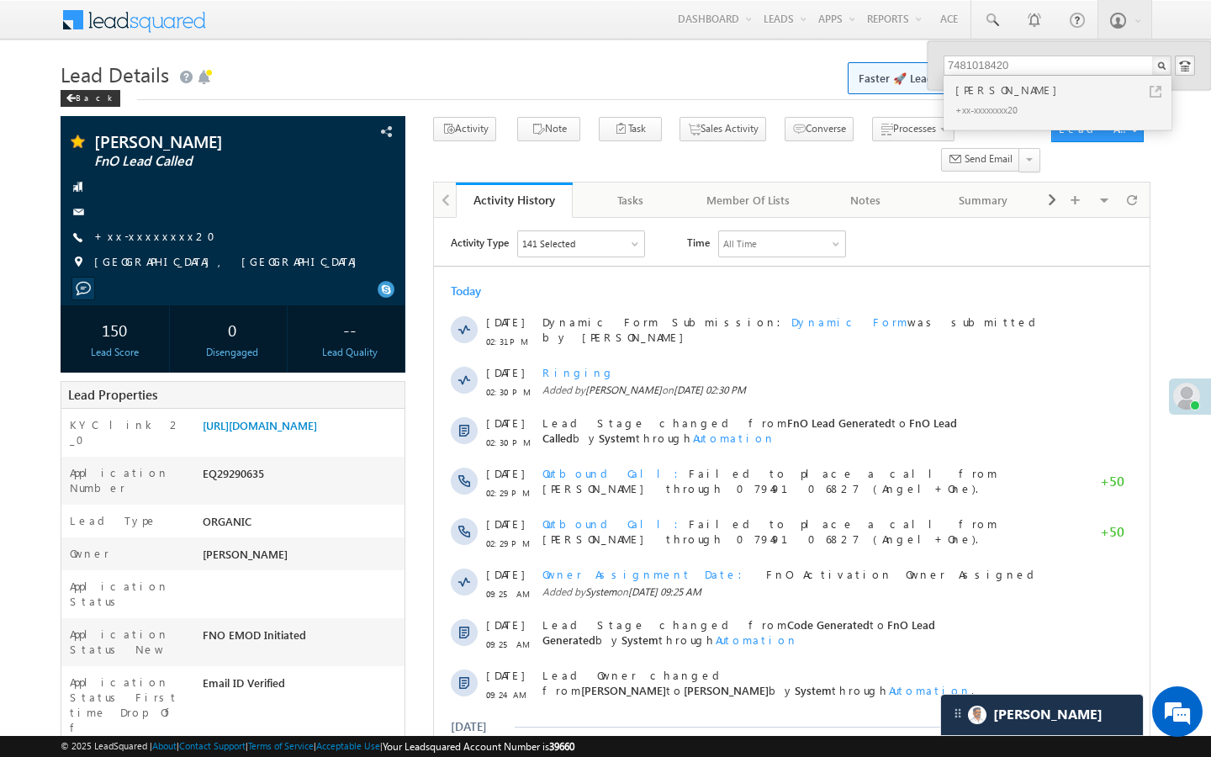
scroll to position [6915, 0]
drag, startPoint x: 1027, startPoint y: 71, endPoint x: 924, endPoint y: 71, distance: 102.6
click at [923, 71] on body "Menu [PERSON_NAME] [PERSON_NAME] .shar ma@an gelbr oking .com" at bounding box center [605, 712] width 1211 height 1424
type input "8"
type input "9337997224"
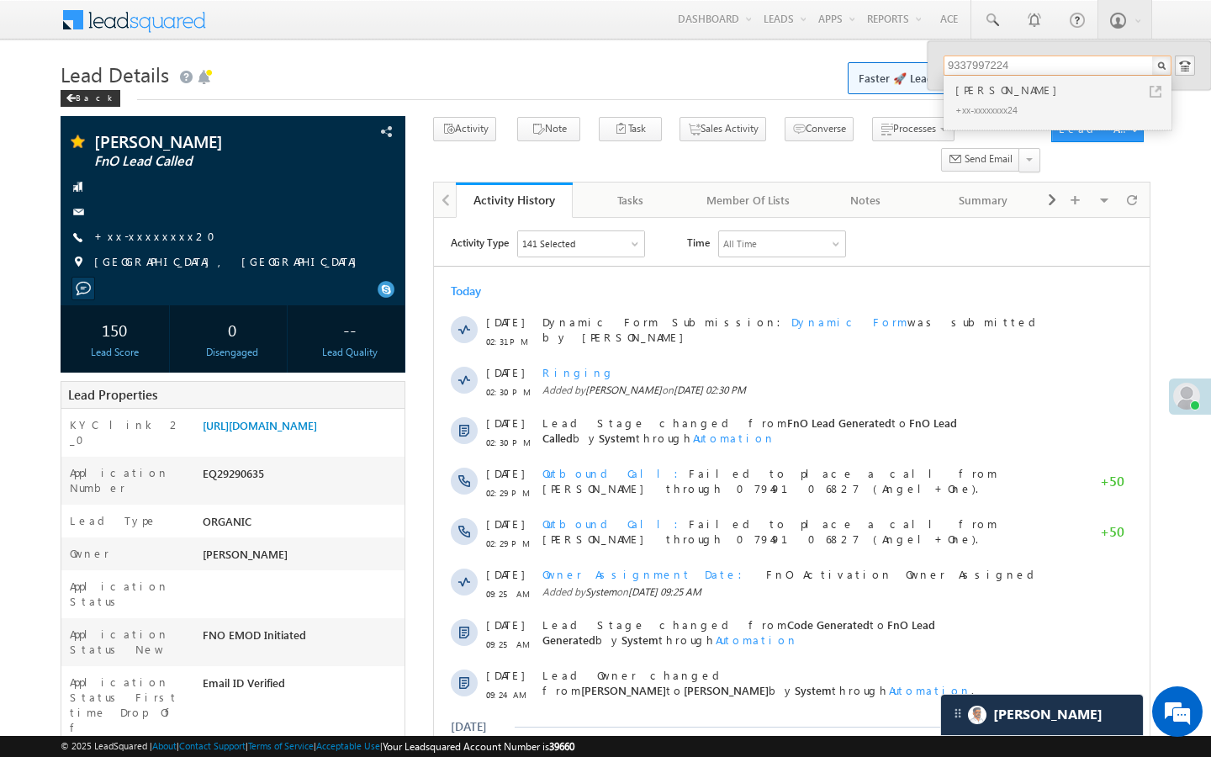
scroll to position [8156, 0]
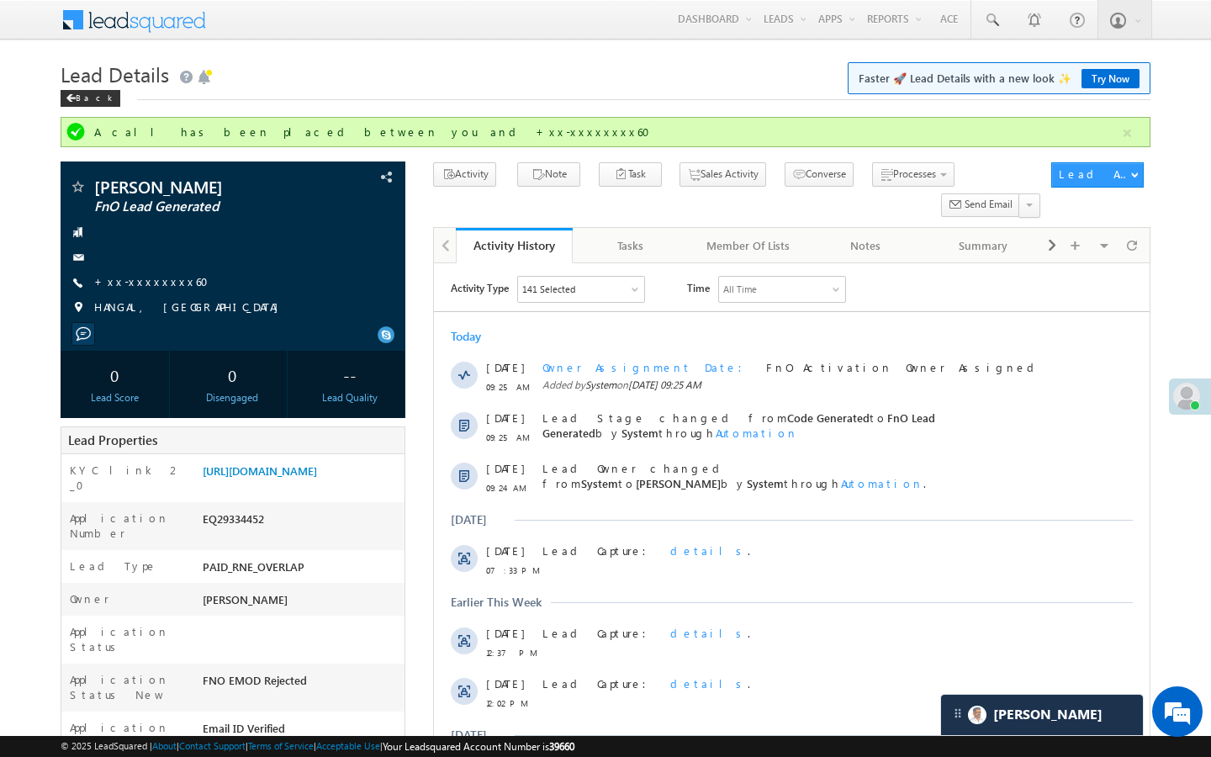
scroll to position [8354, 0]
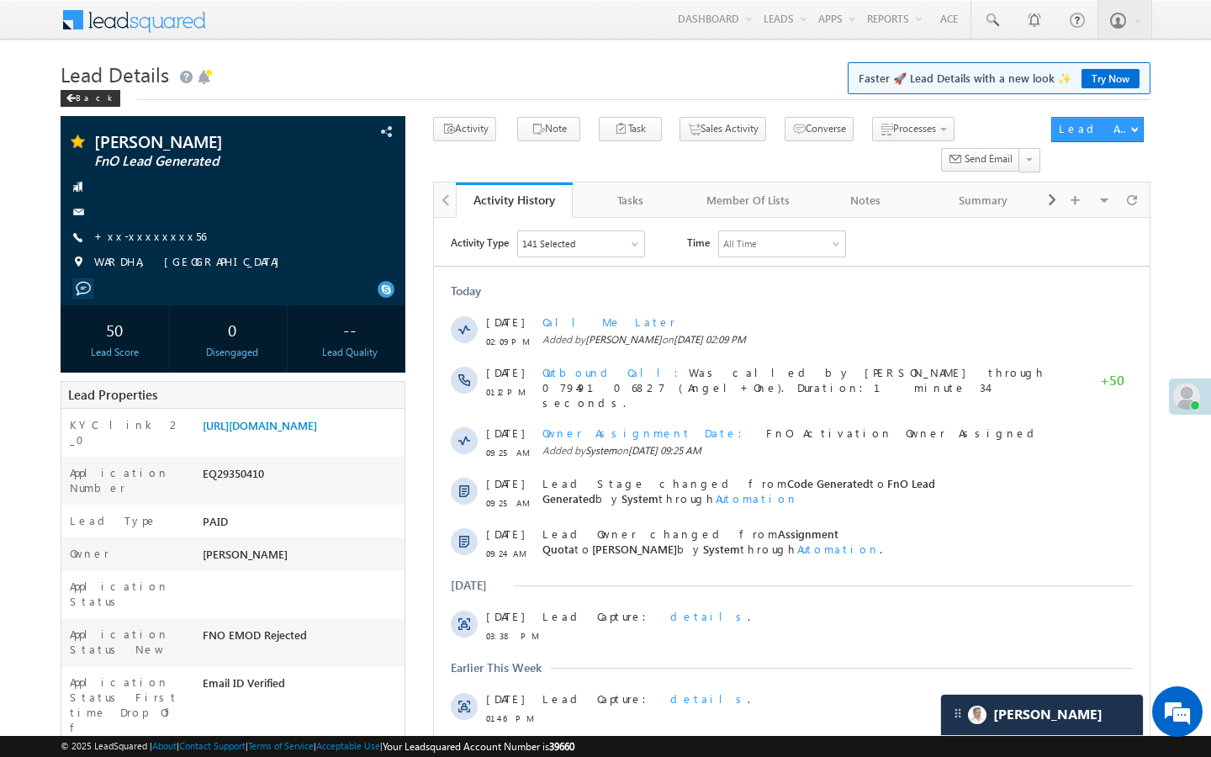
scroll to position [8156, 0]
click at [149, 233] on link "+xx-xxxxxxxx56" at bounding box center [150, 236] width 112 height 14
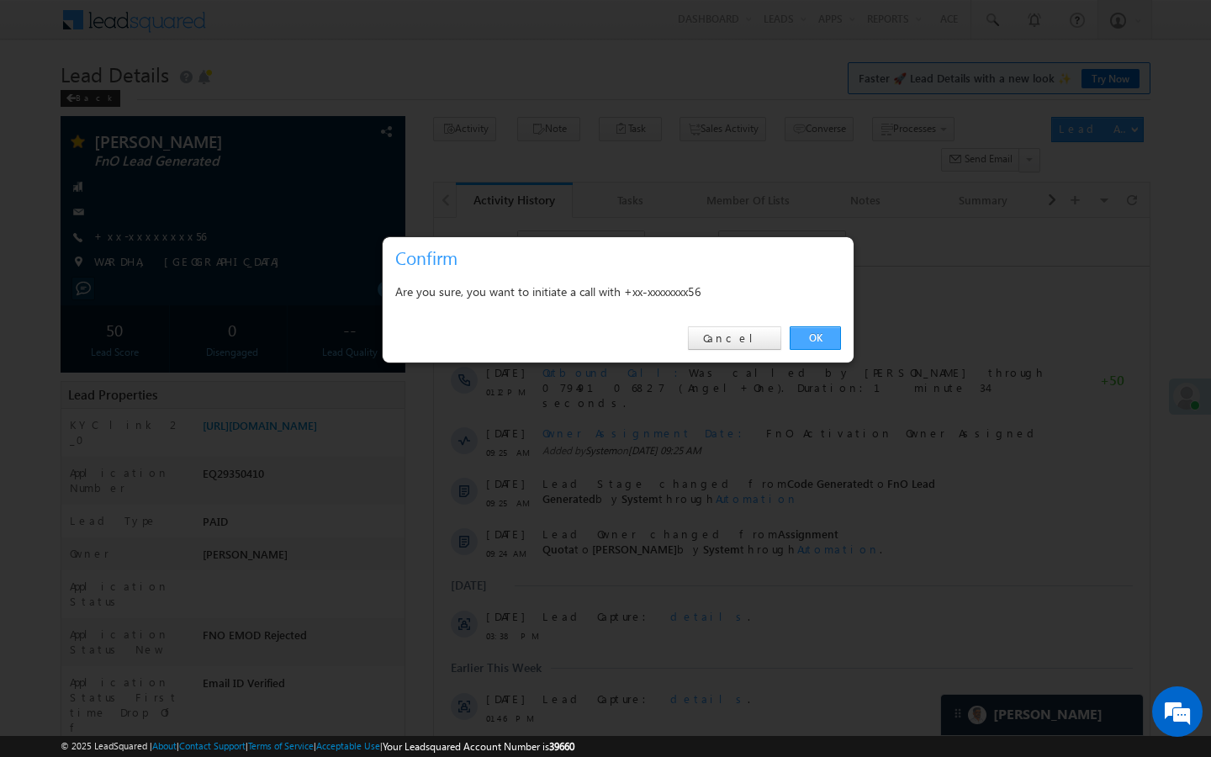
click at [817, 339] on link "OK" at bounding box center [814, 338] width 51 height 24
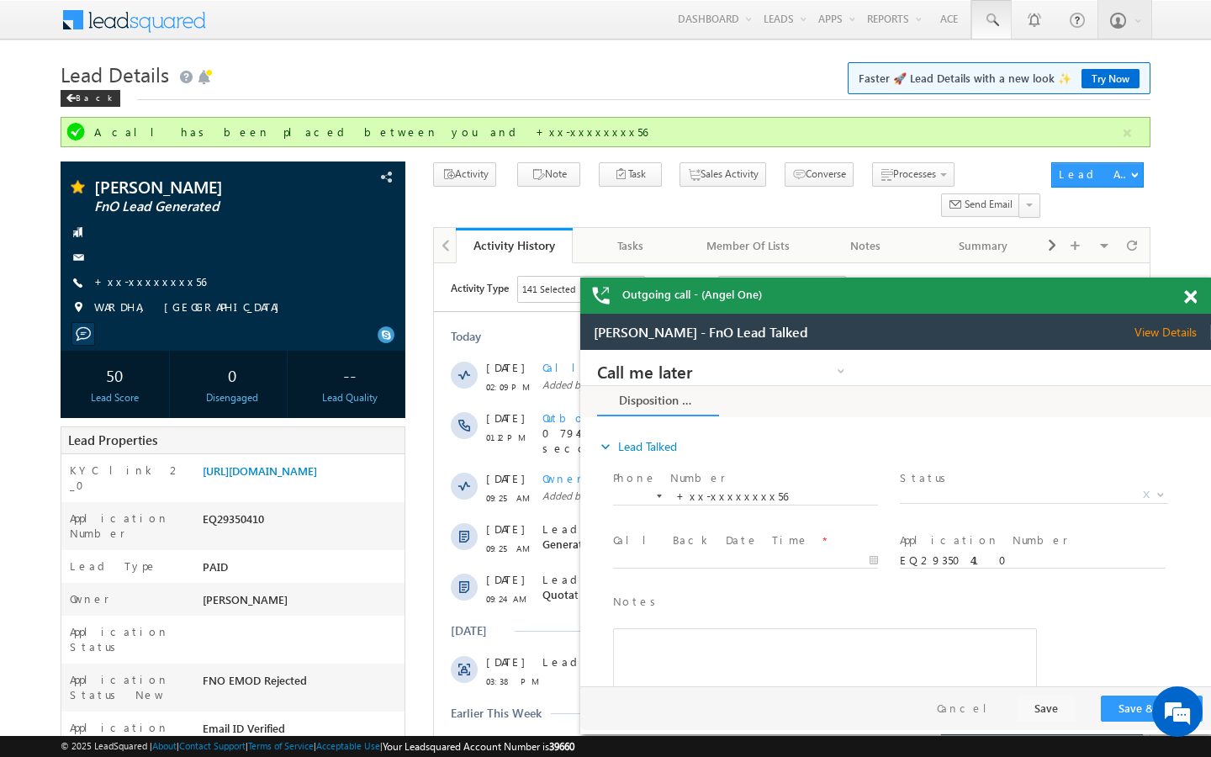
scroll to position [0, 0]
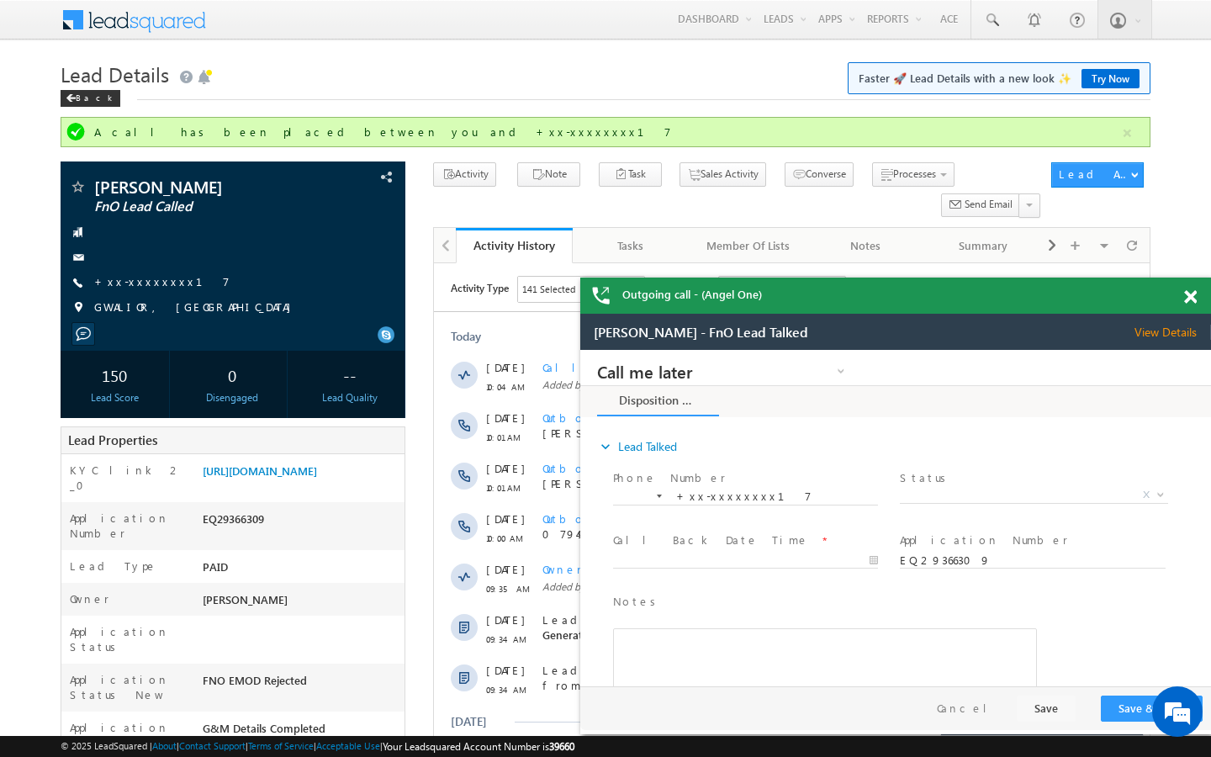
scroll to position [7082, 0]
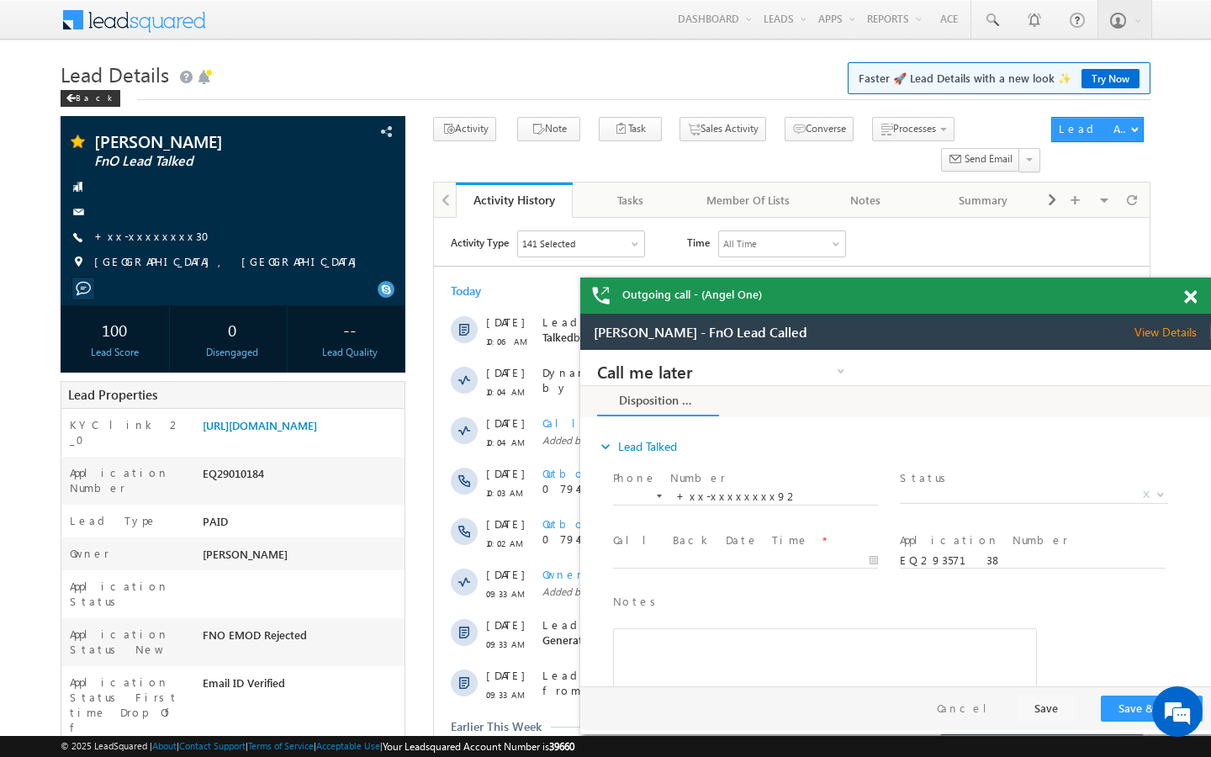
scroll to position [8156, 0]
click at [146, 237] on link "+xx-xxxxxxxx30" at bounding box center [156, 236] width 125 height 14
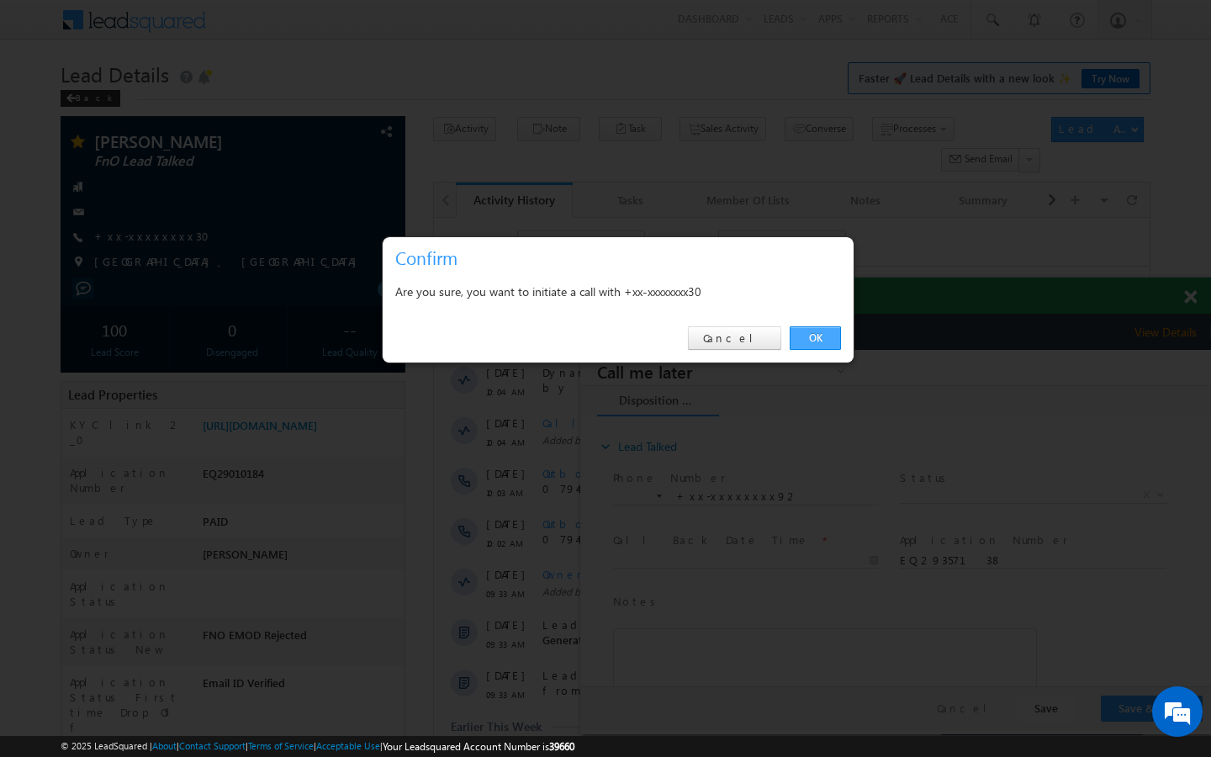
click at [819, 343] on link "OK" at bounding box center [814, 338] width 51 height 24
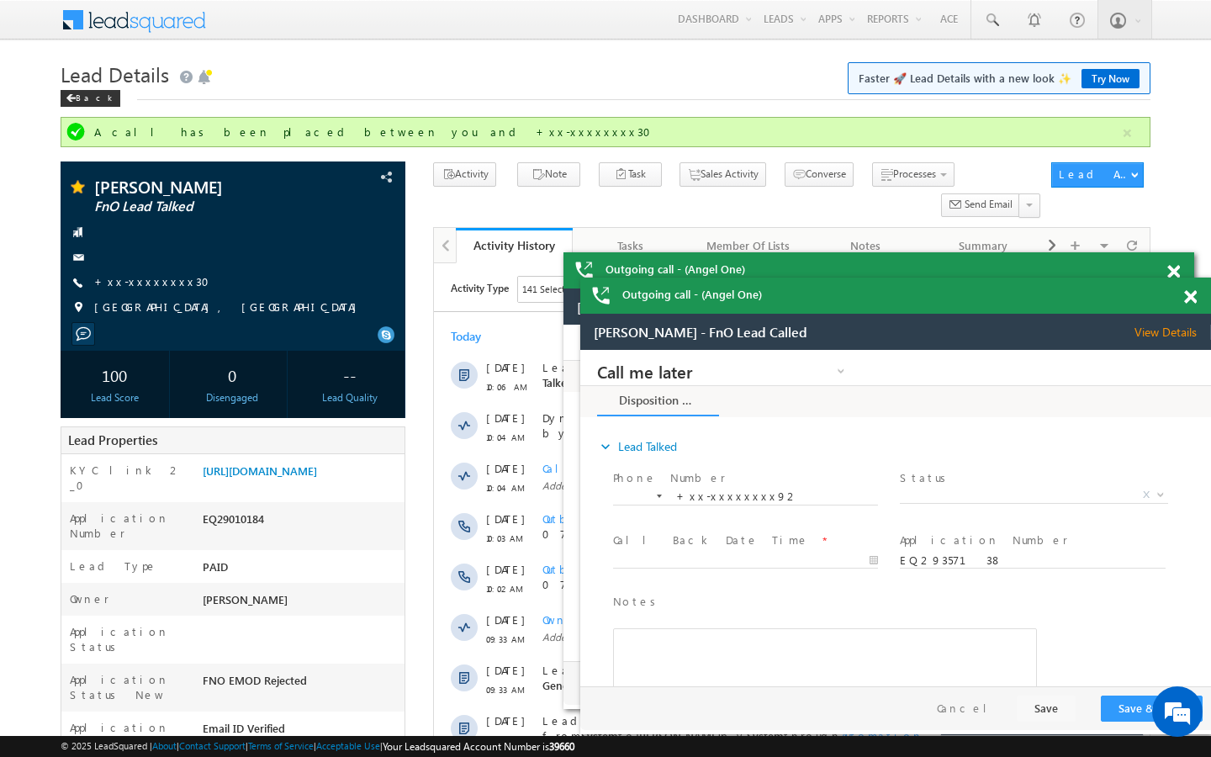
scroll to position [0, 0]
click at [303, 478] on link "https://angelbroking1-pk3em7sa.customui-test.leadsquared.com?leadId=e6298adf-49…" at bounding box center [260, 470] width 114 height 14
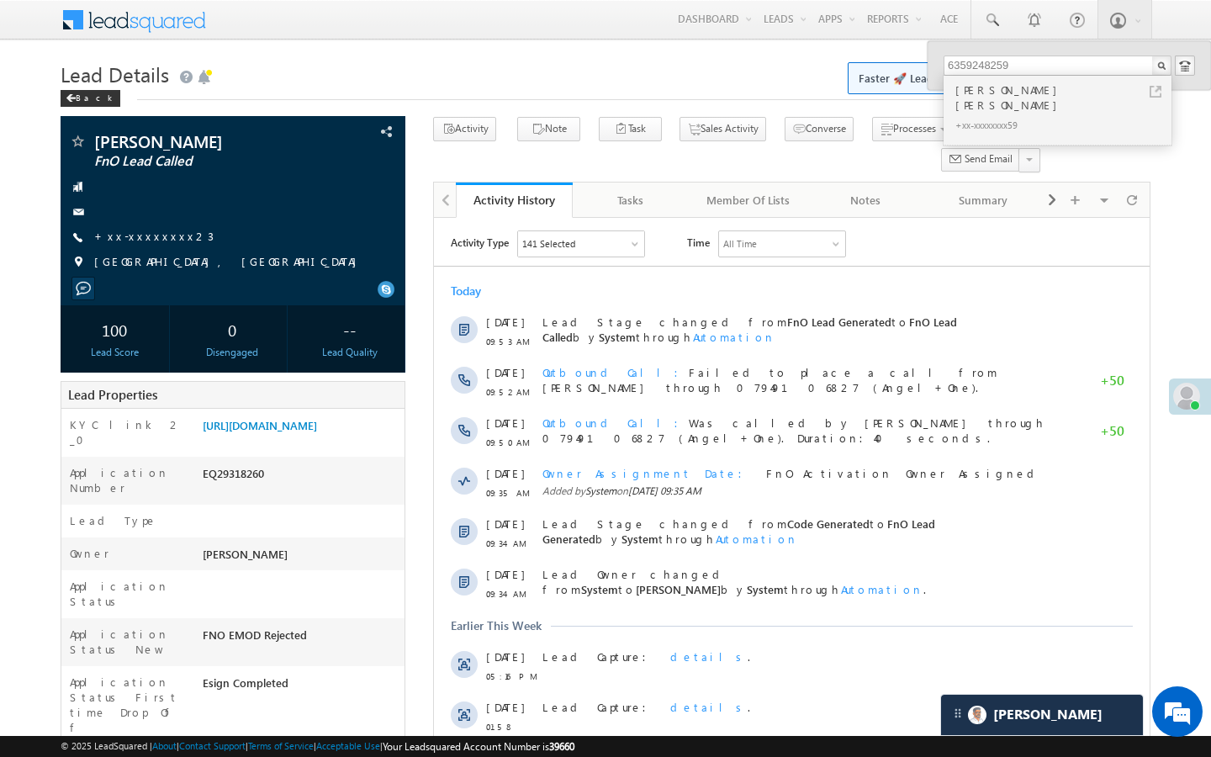
scroll to position [7082, 0]
click at [131, 228] on div "[PERSON_NAME] FnO Lead Called +xx-xxxxxxxx23" at bounding box center [233, 206] width 328 height 146
click at [140, 240] on link "+xx-xxxxxxxx23" at bounding box center [153, 236] width 119 height 14
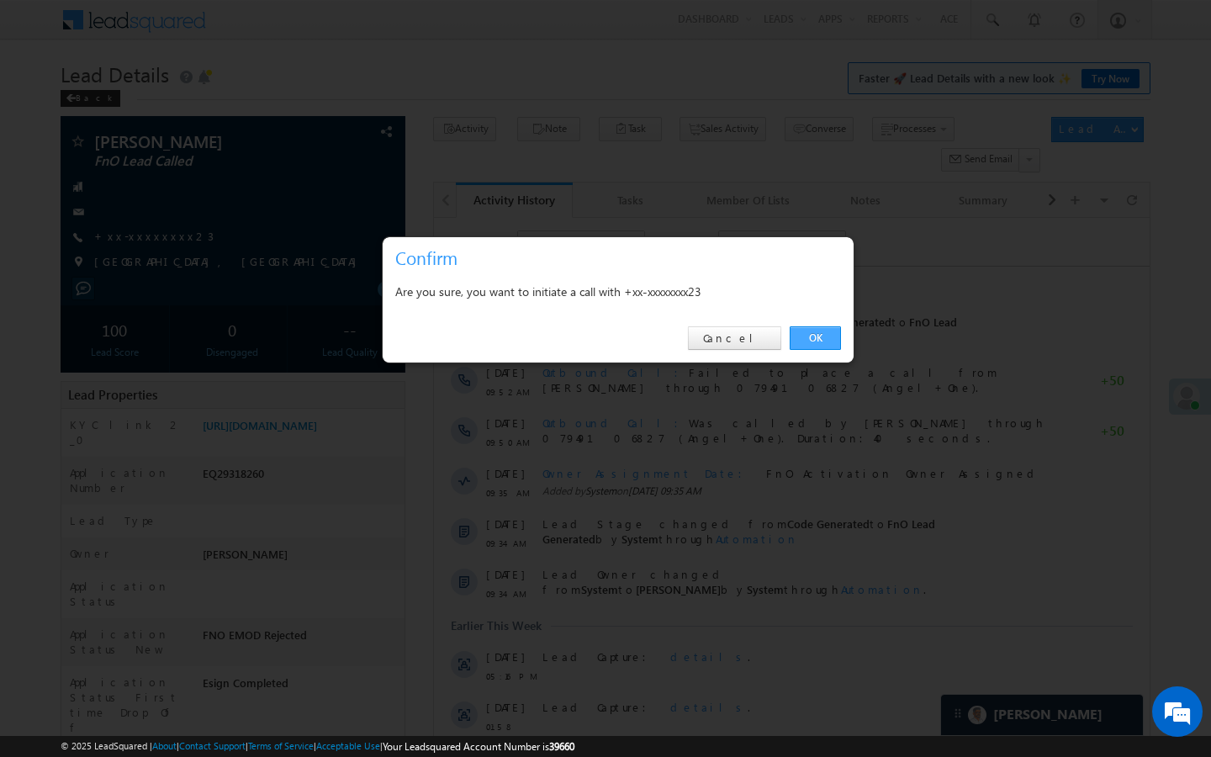
click at [807, 343] on link "OK" at bounding box center [814, 338] width 51 height 24
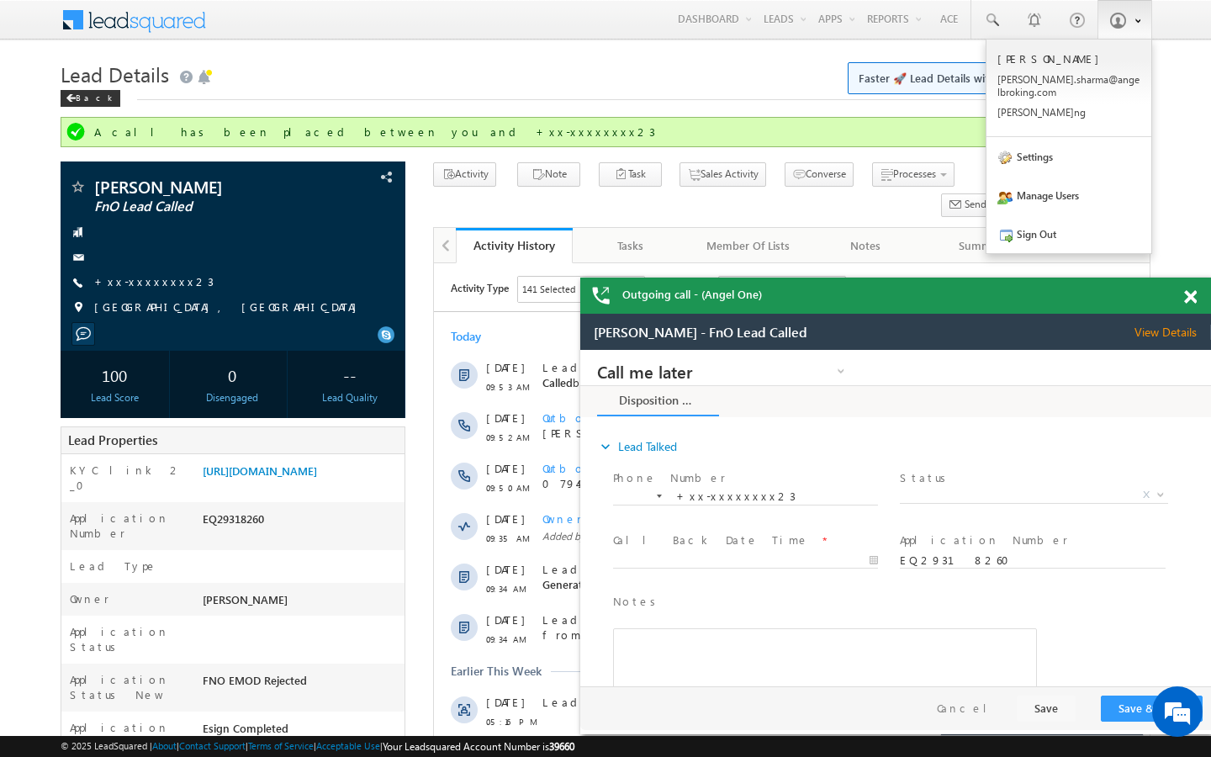
scroll to position [0, 0]
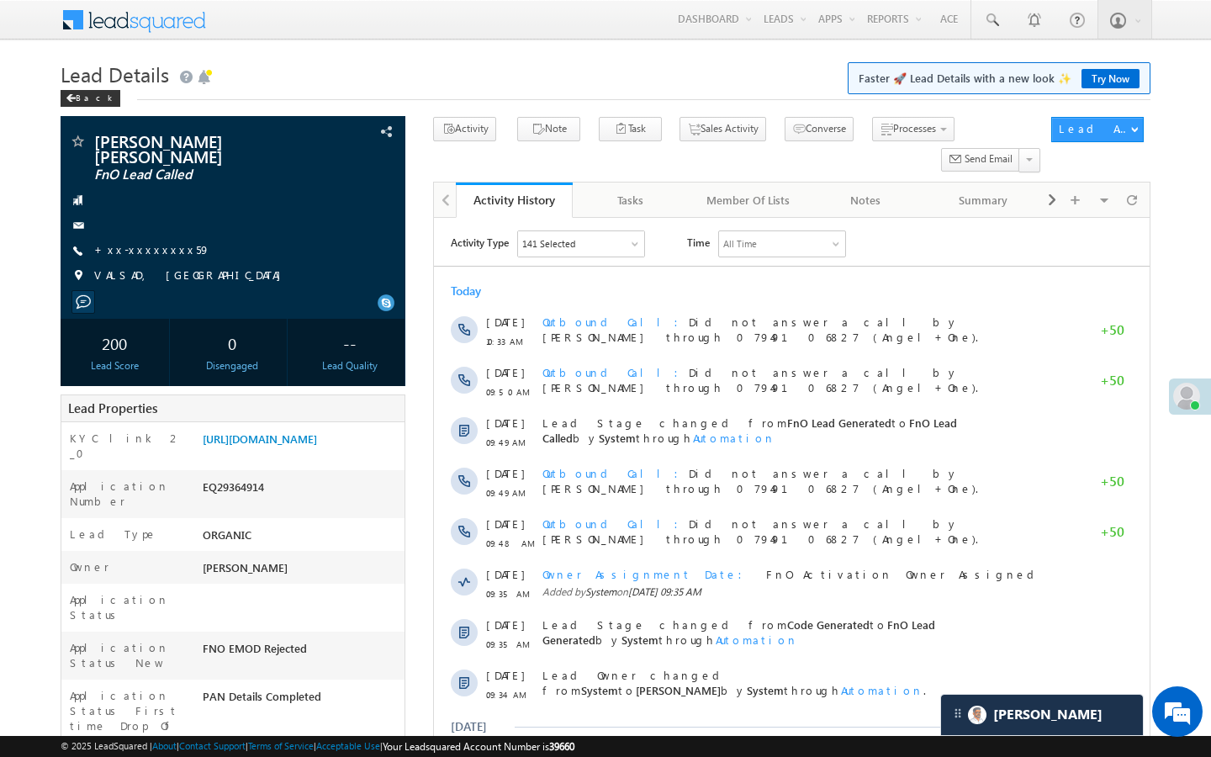
scroll to position [8156, 0]
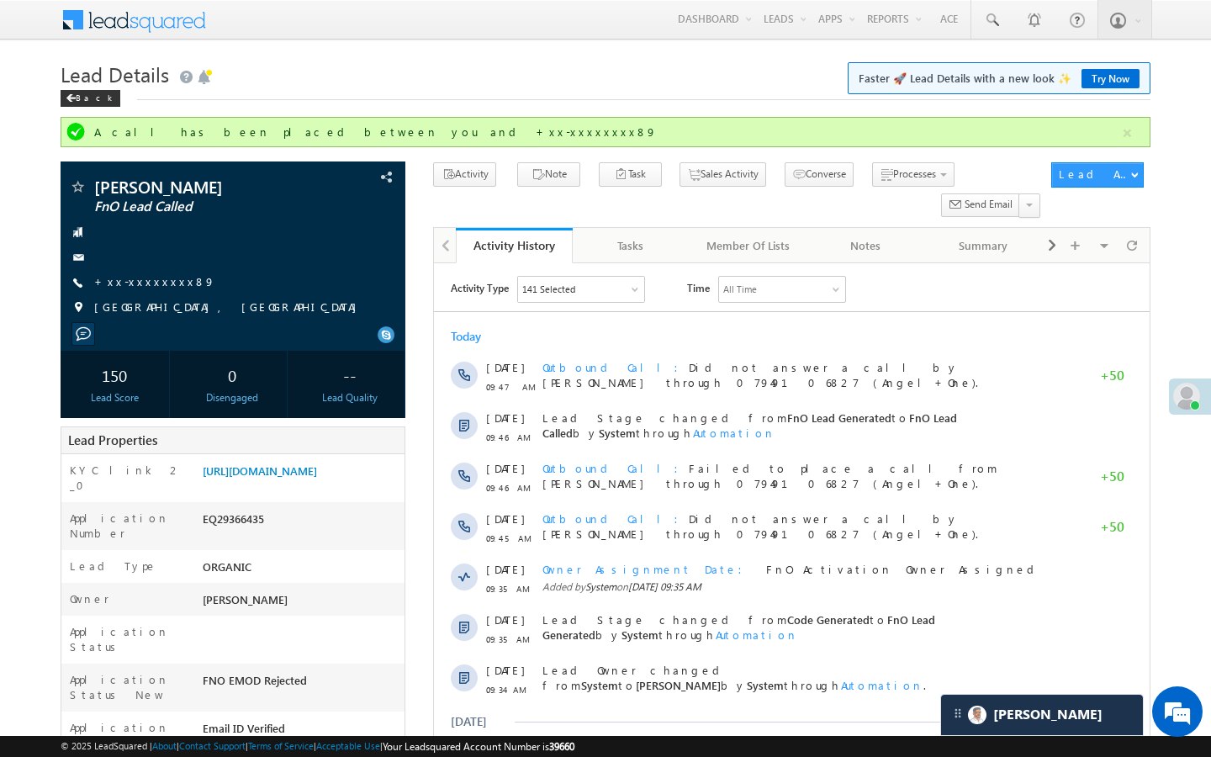
scroll to position [8536, 0]
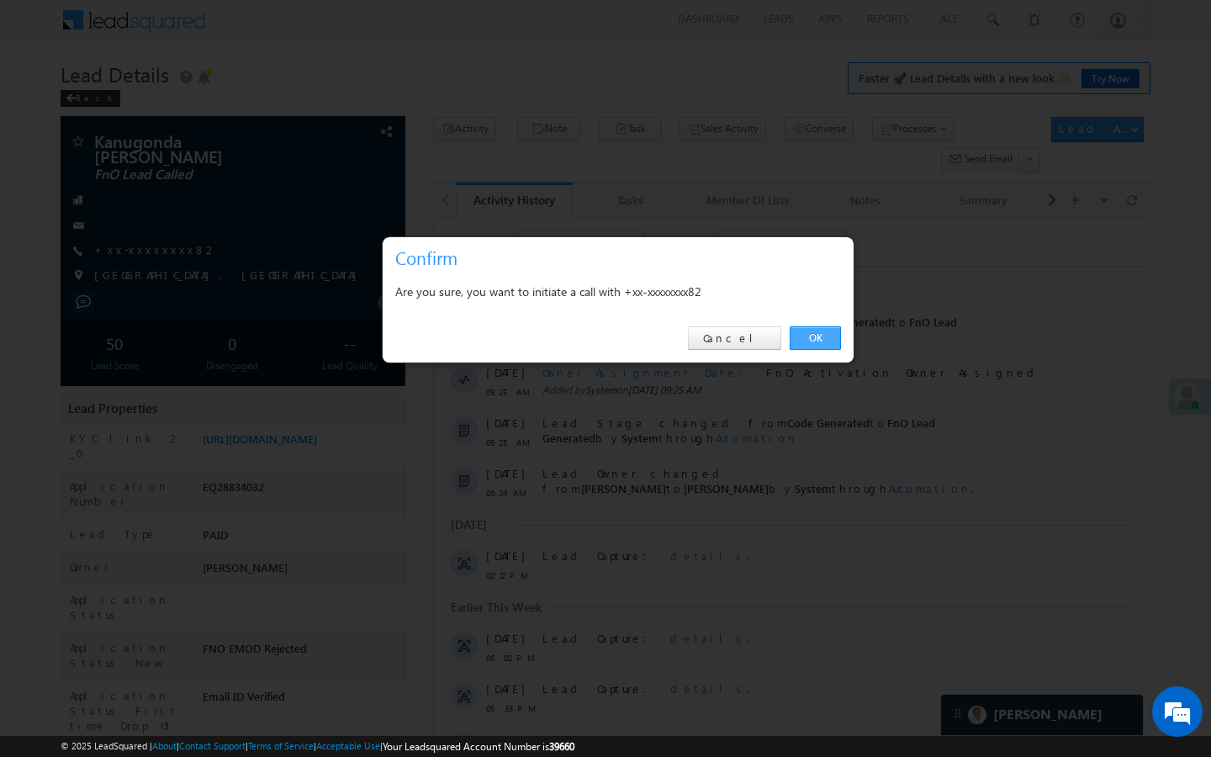
click at [805, 342] on link "OK" at bounding box center [814, 338] width 51 height 24
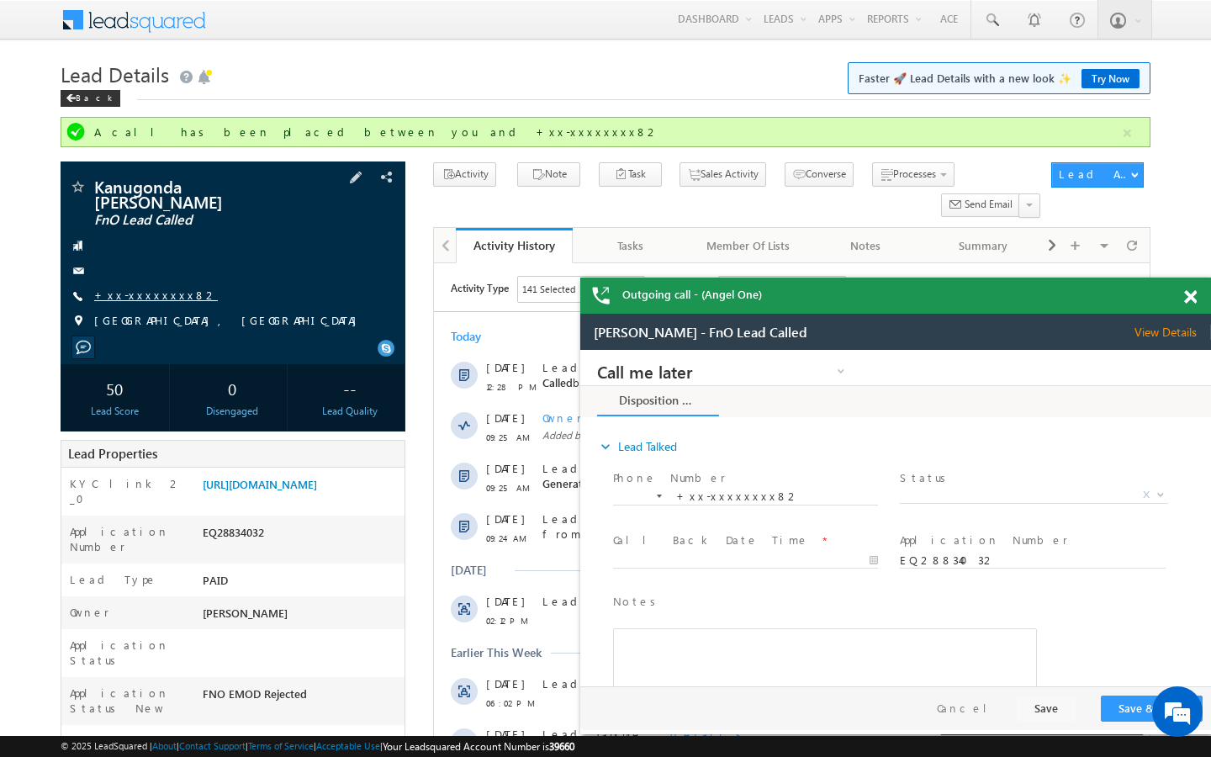
click at [151, 288] on link "+xx-xxxxxxxx82" at bounding box center [156, 295] width 124 height 14
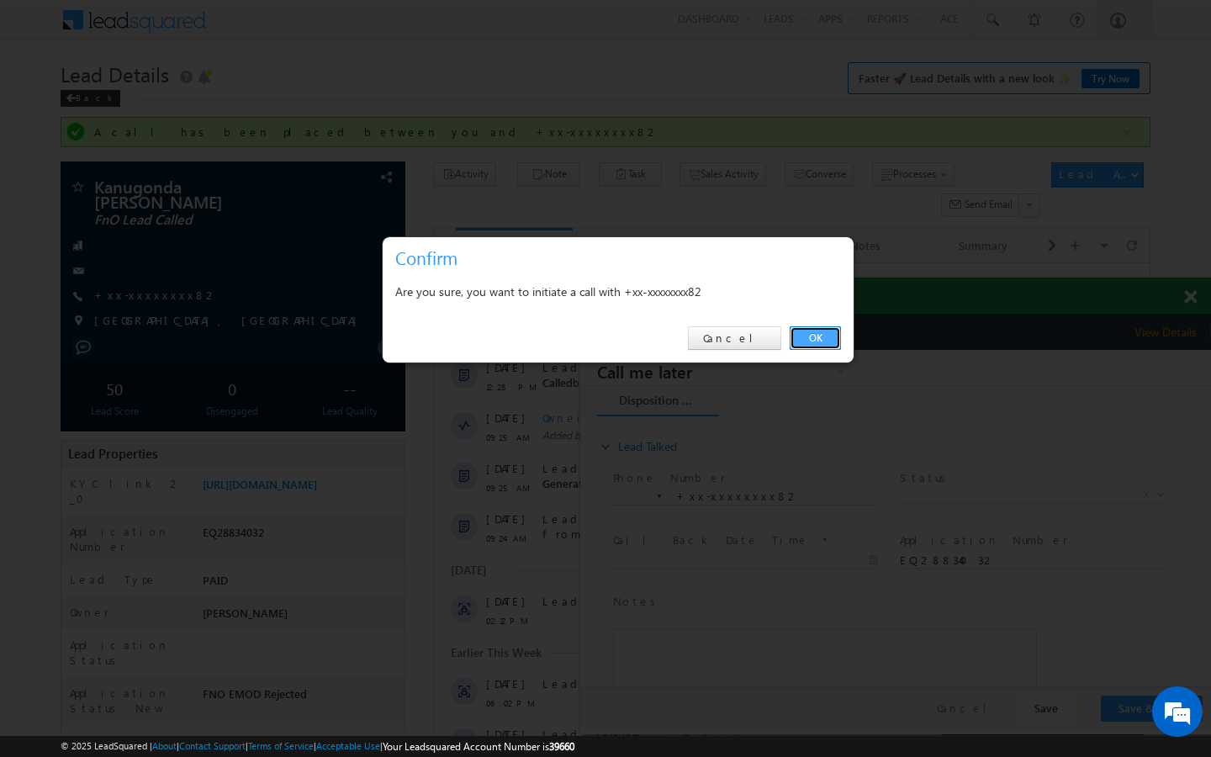
click at [800, 348] on link "OK" at bounding box center [814, 338] width 51 height 24
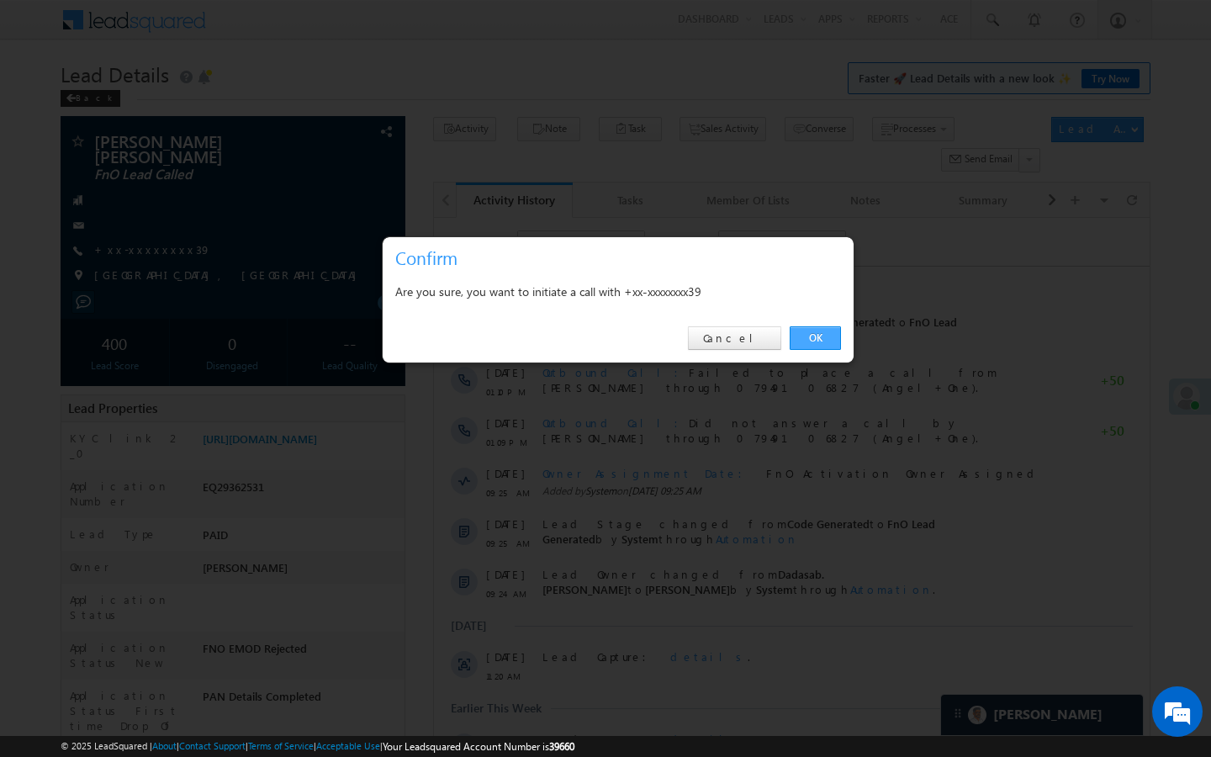
click at [822, 345] on link "OK" at bounding box center [814, 338] width 51 height 24
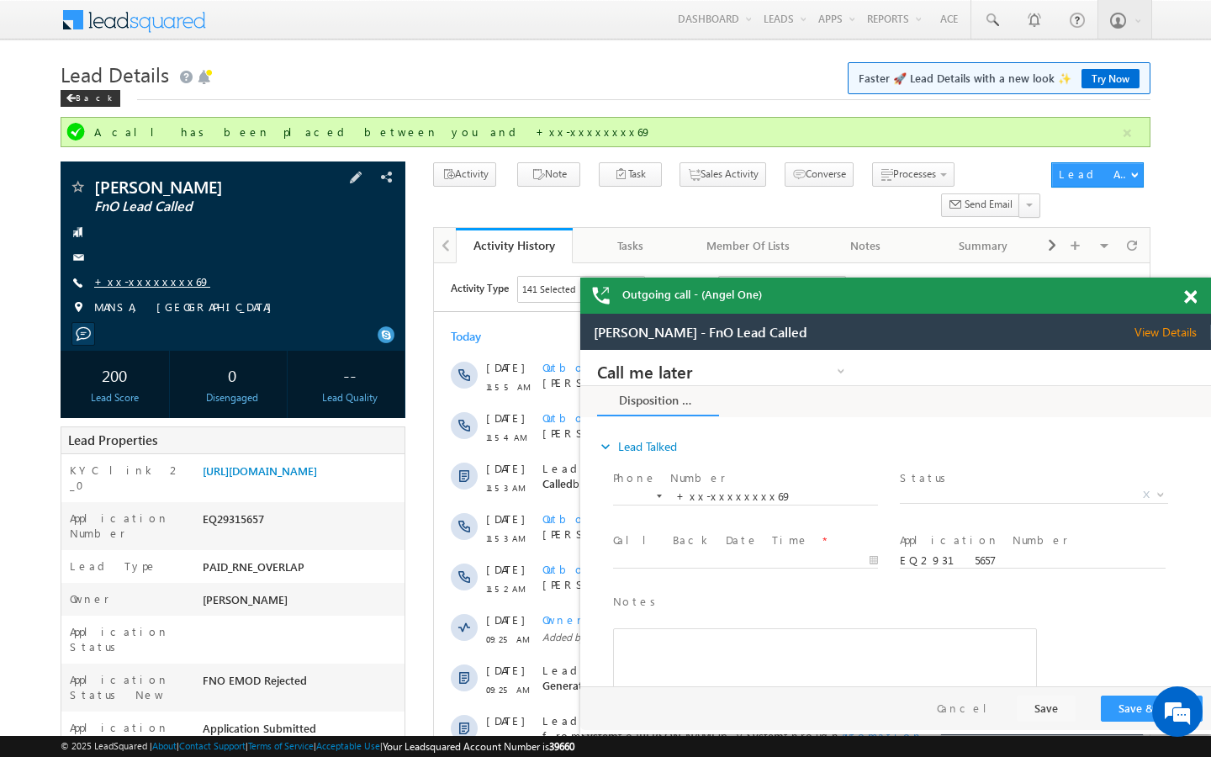
click at [136, 279] on link "+xx-xxxxxxxx69" at bounding box center [152, 281] width 116 height 14
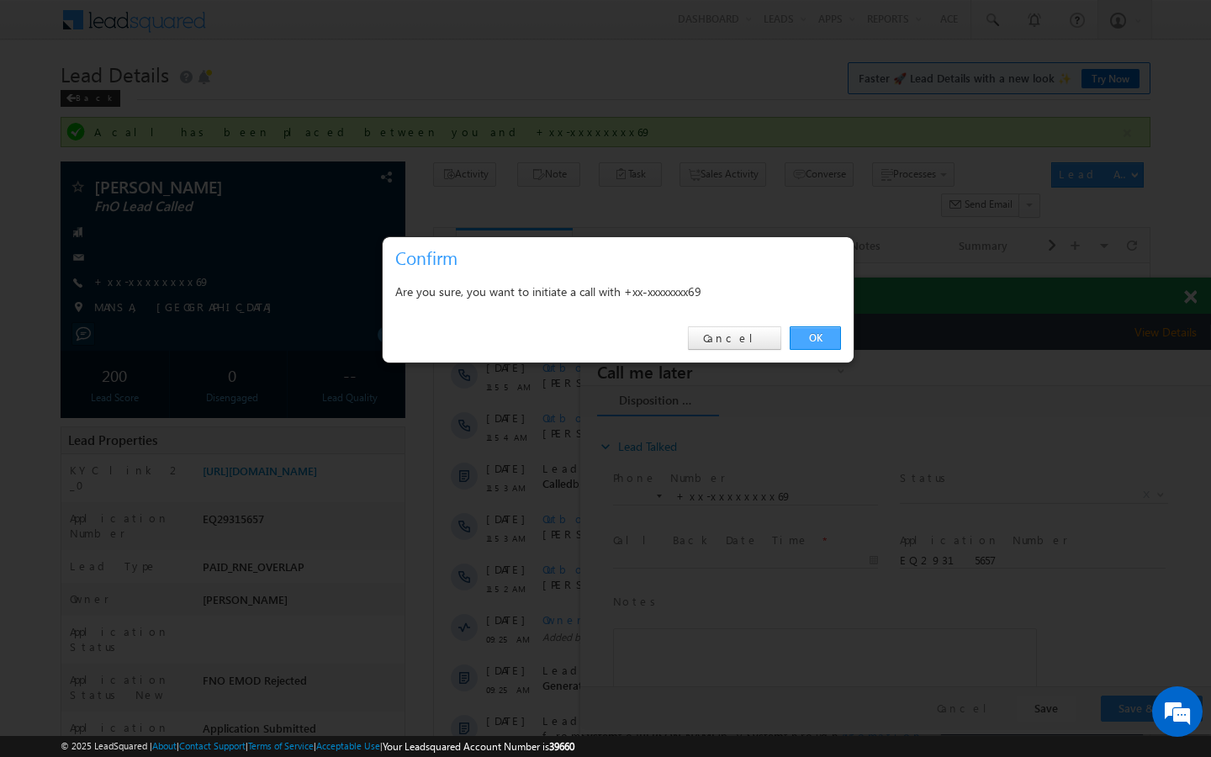
click at [823, 338] on link "OK" at bounding box center [814, 338] width 51 height 24
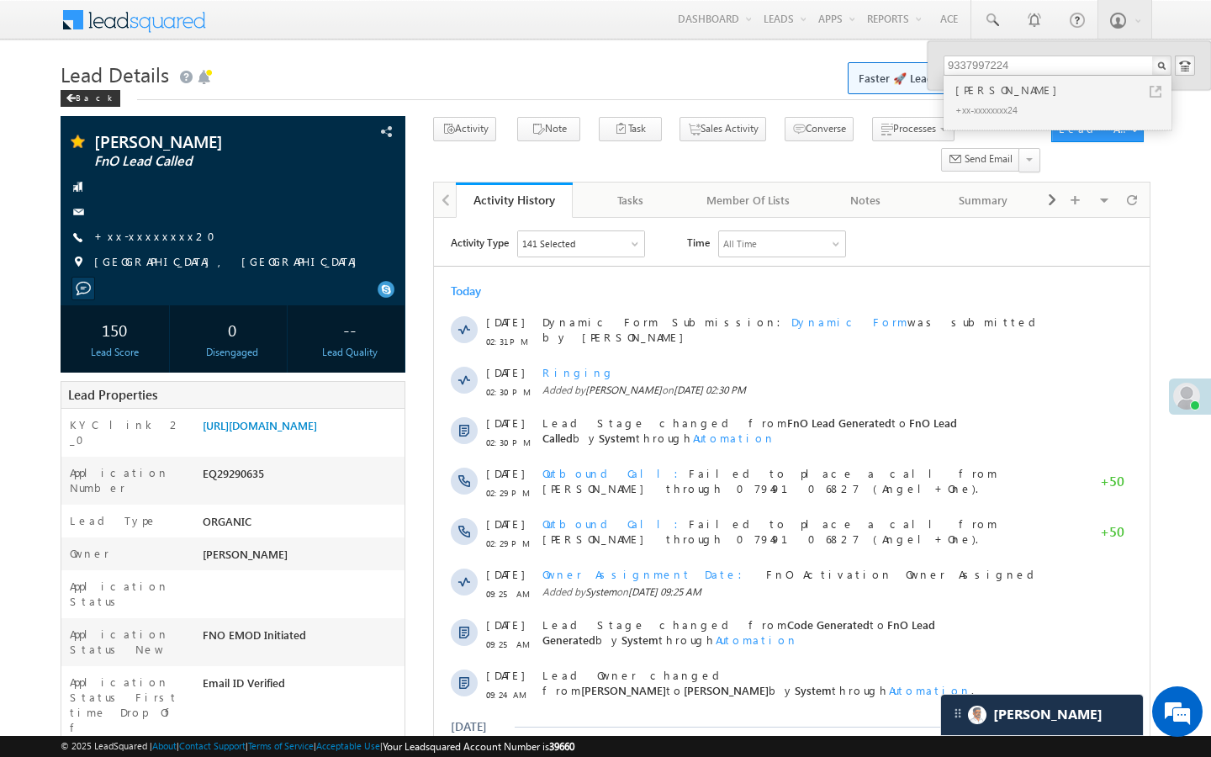
scroll to position [8354, 0]
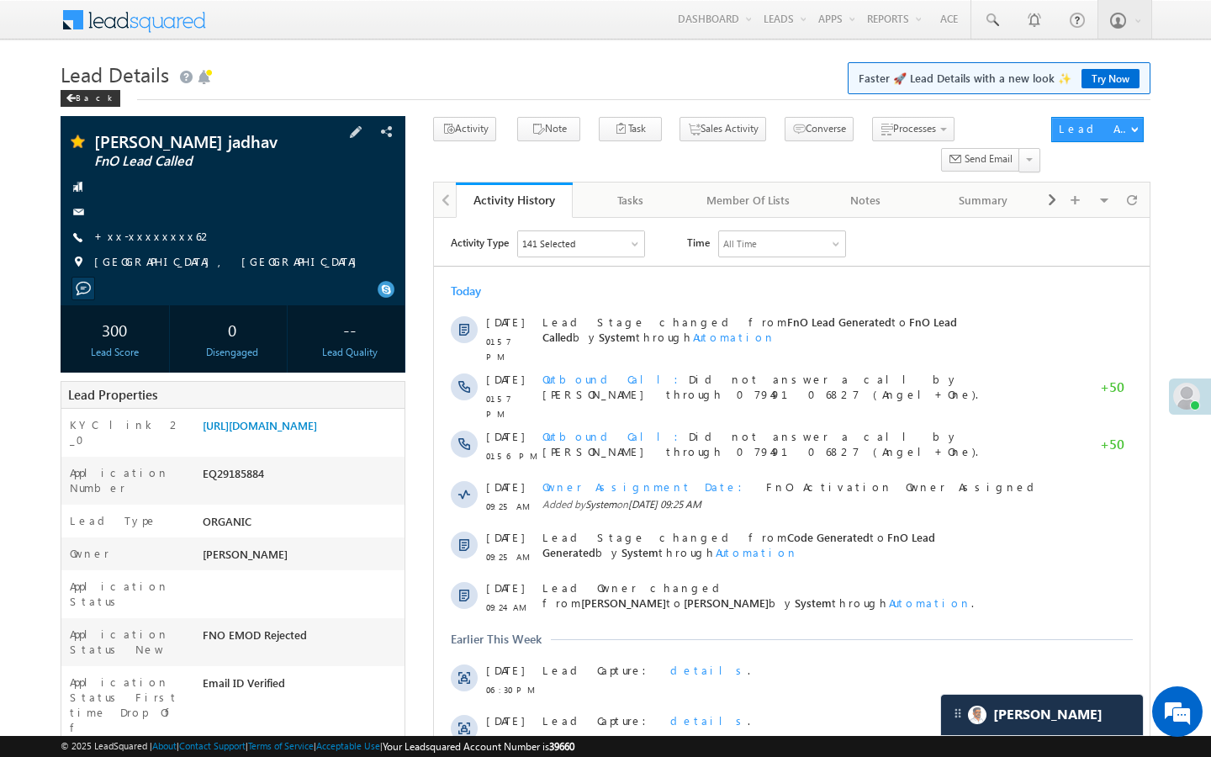
scroll to position [8354, 0]
click at [158, 230] on link "+xx-xxxxxxxx62" at bounding box center [153, 236] width 119 height 14
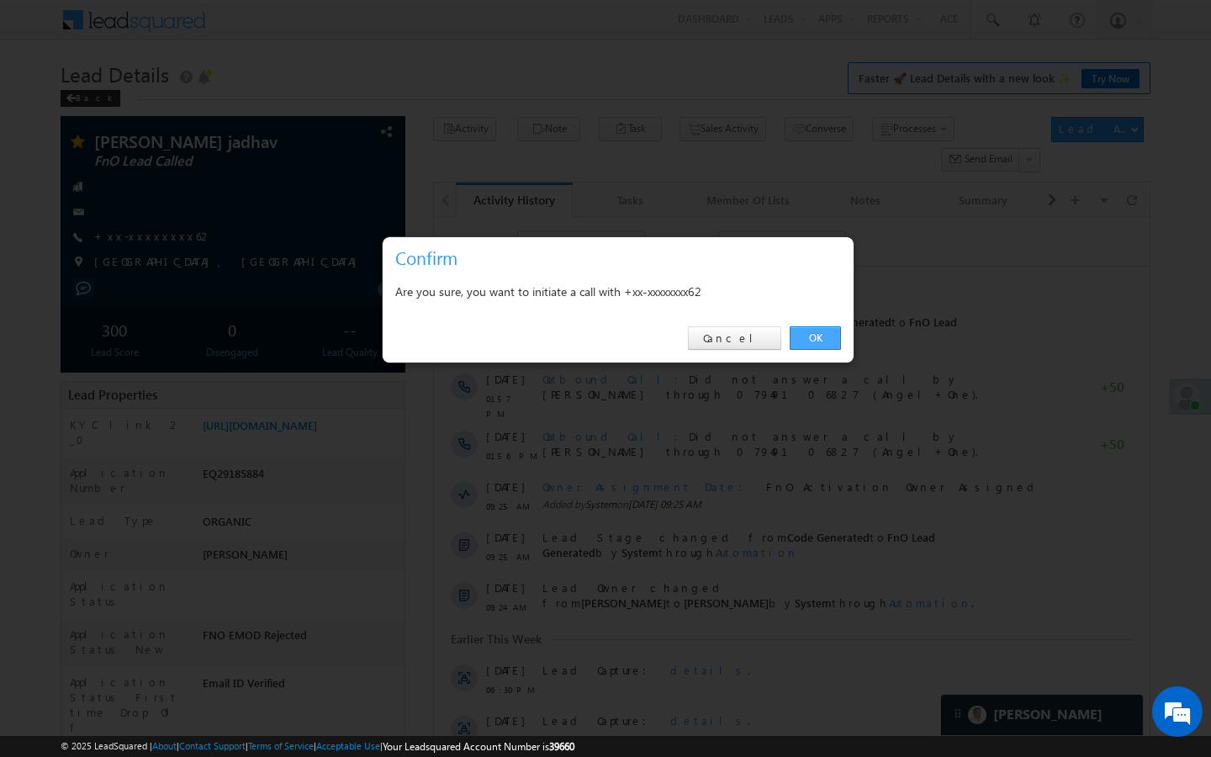
click at [821, 336] on link "OK" at bounding box center [814, 338] width 51 height 24
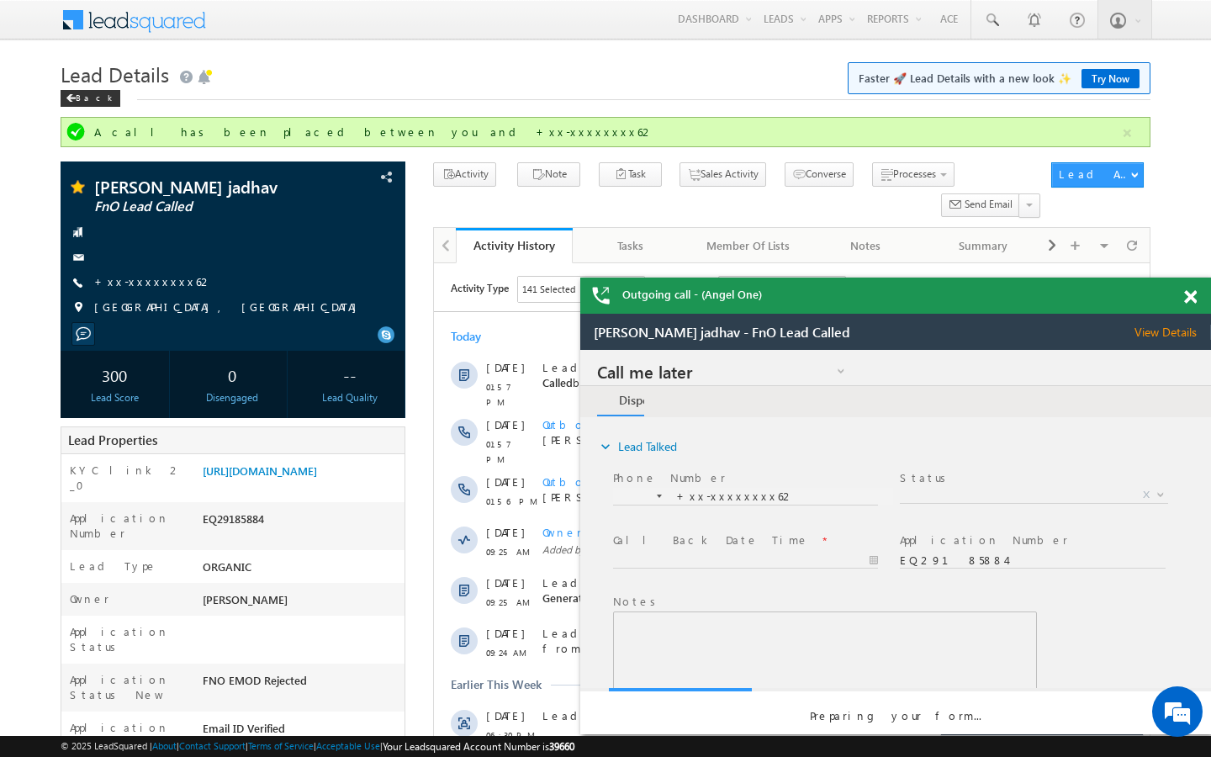
scroll to position [0, 0]
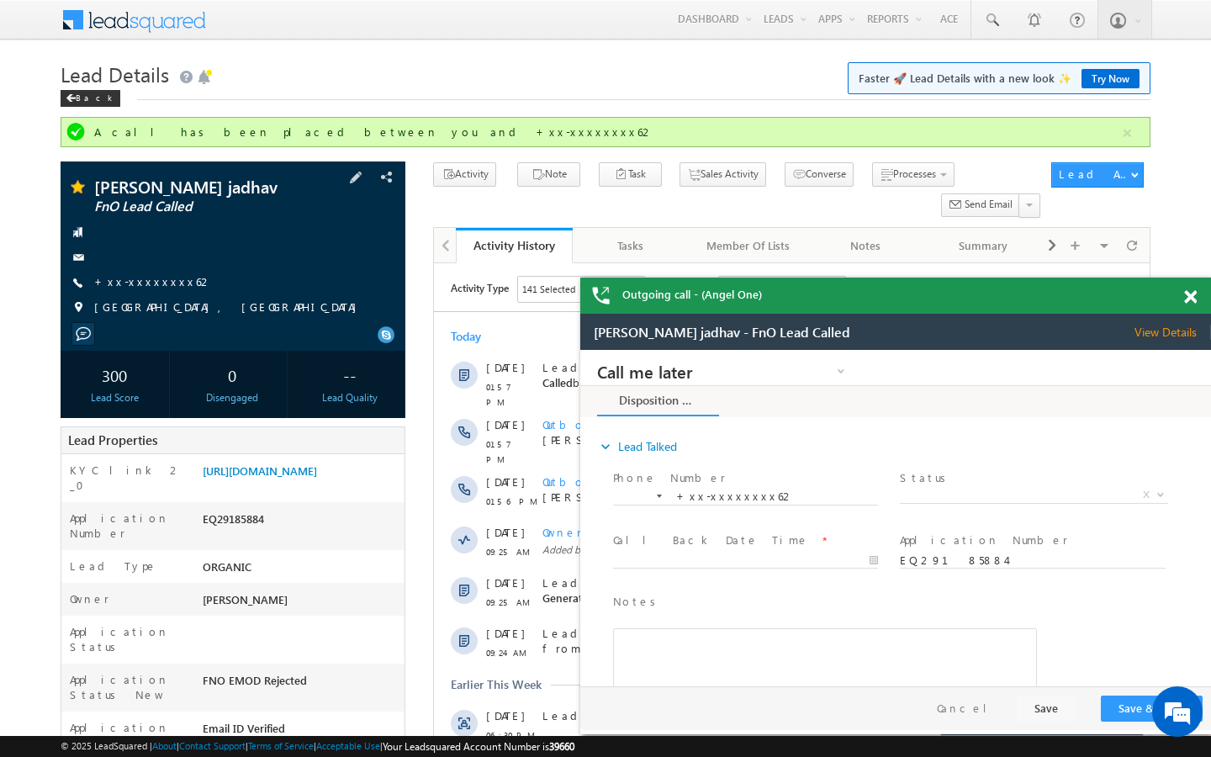
click at [157, 292] on div "Shubham vitthal jadhav FnO Lead Called +xx-xxxxxxxx62" at bounding box center [233, 251] width 328 height 146
click at [163, 282] on link "+xx-xxxxxxxx62" at bounding box center [153, 281] width 119 height 14
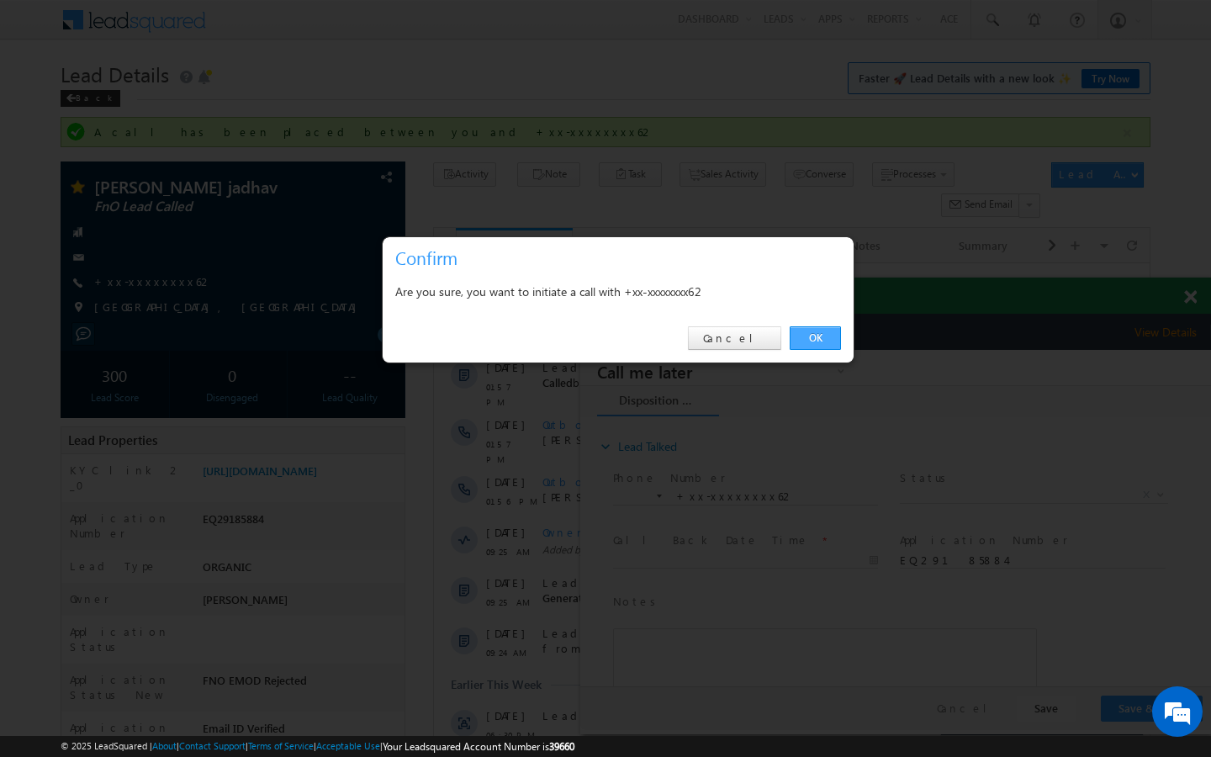
drag, startPoint x: 821, startPoint y: 340, endPoint x: 241, endPoint y: 21, distance: 661.9
click at [821, 340] on link "OK" at bounding box center [814, 338] width 51 height 24
